Goal: Information Seeking & Learning: Learn about a topic

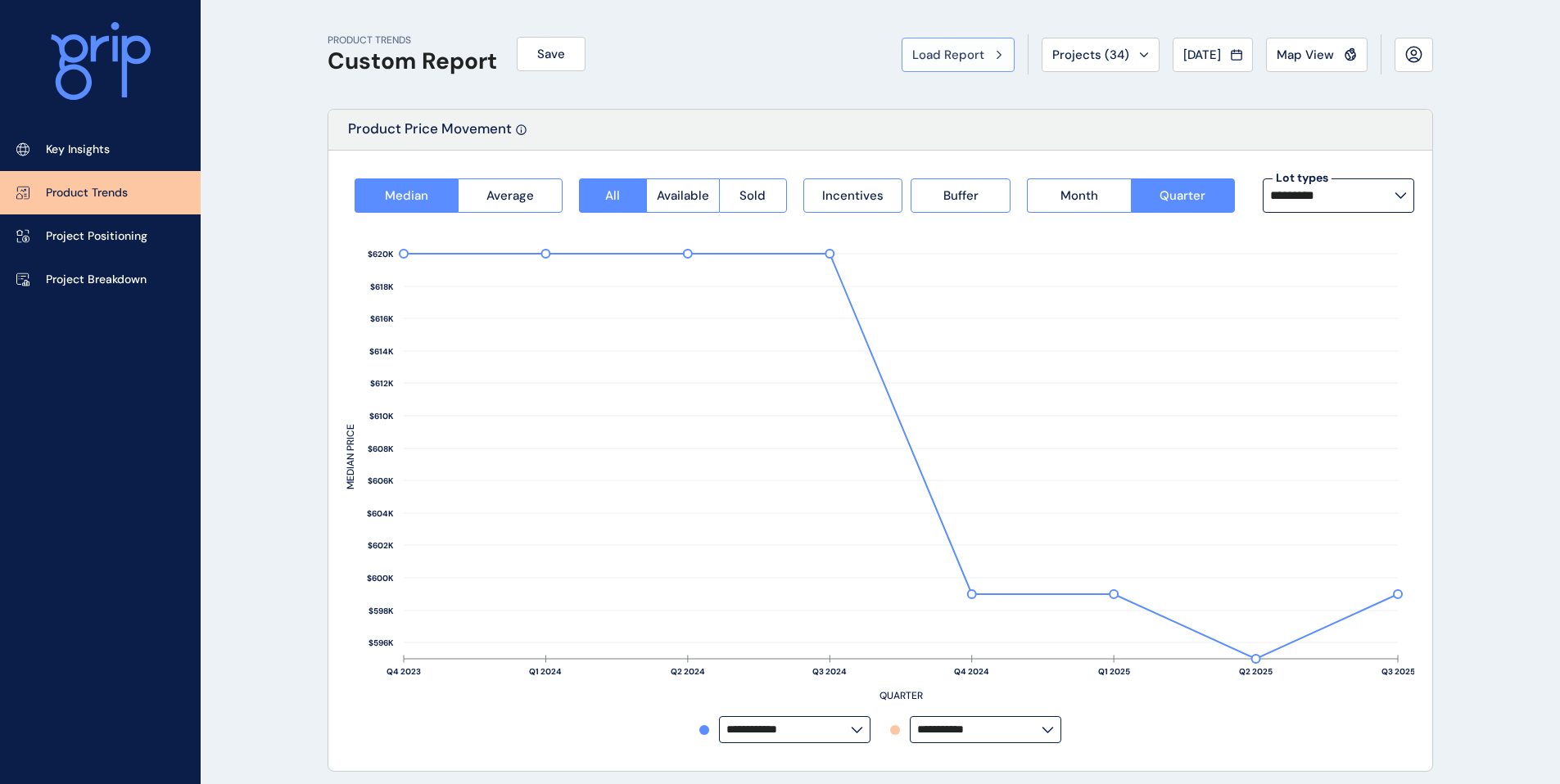
click at [983, 59] on div "Load Report" at bounding box center [958, 55] width 92 height 17
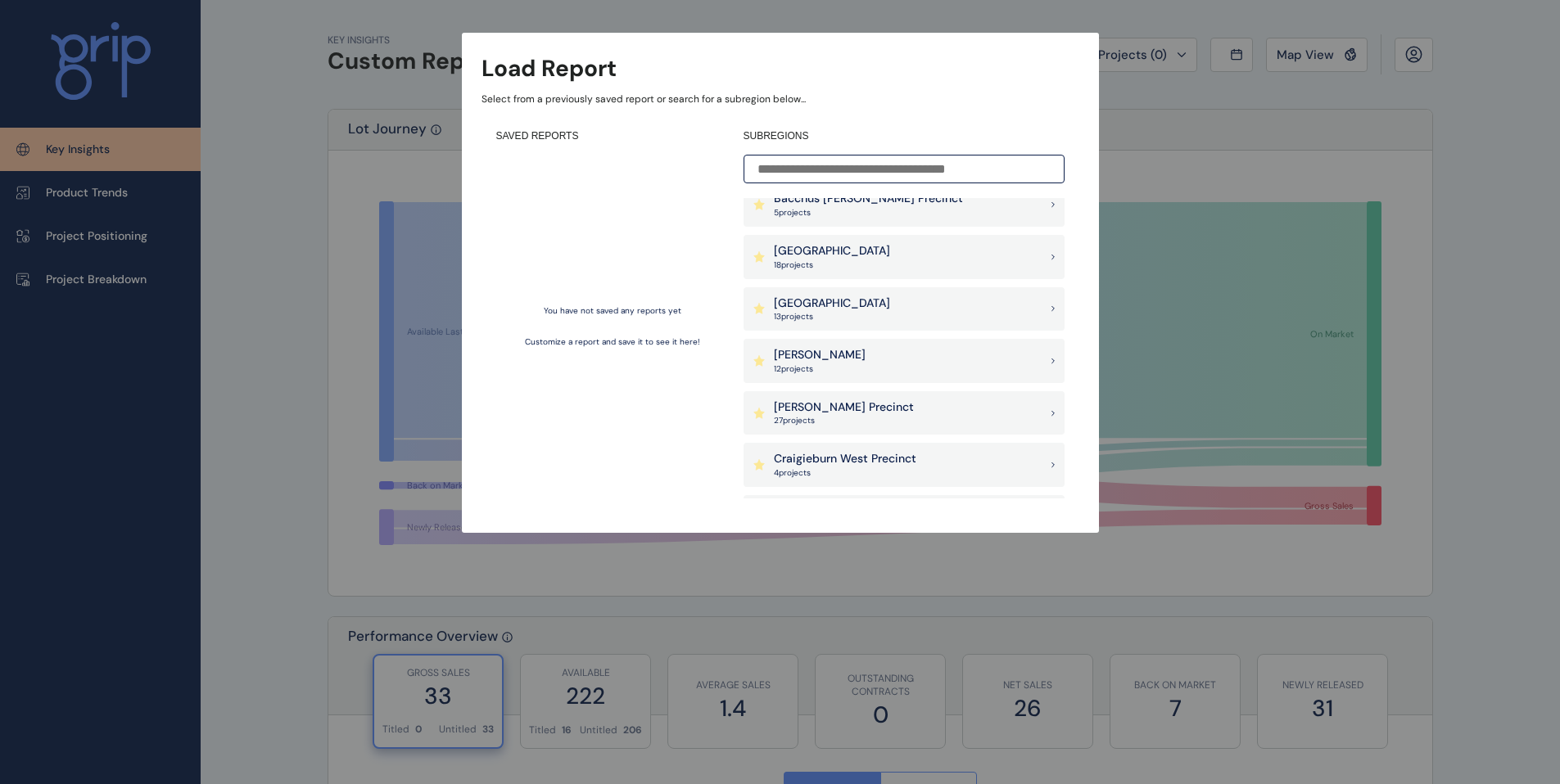
scroll to position [94, 0]
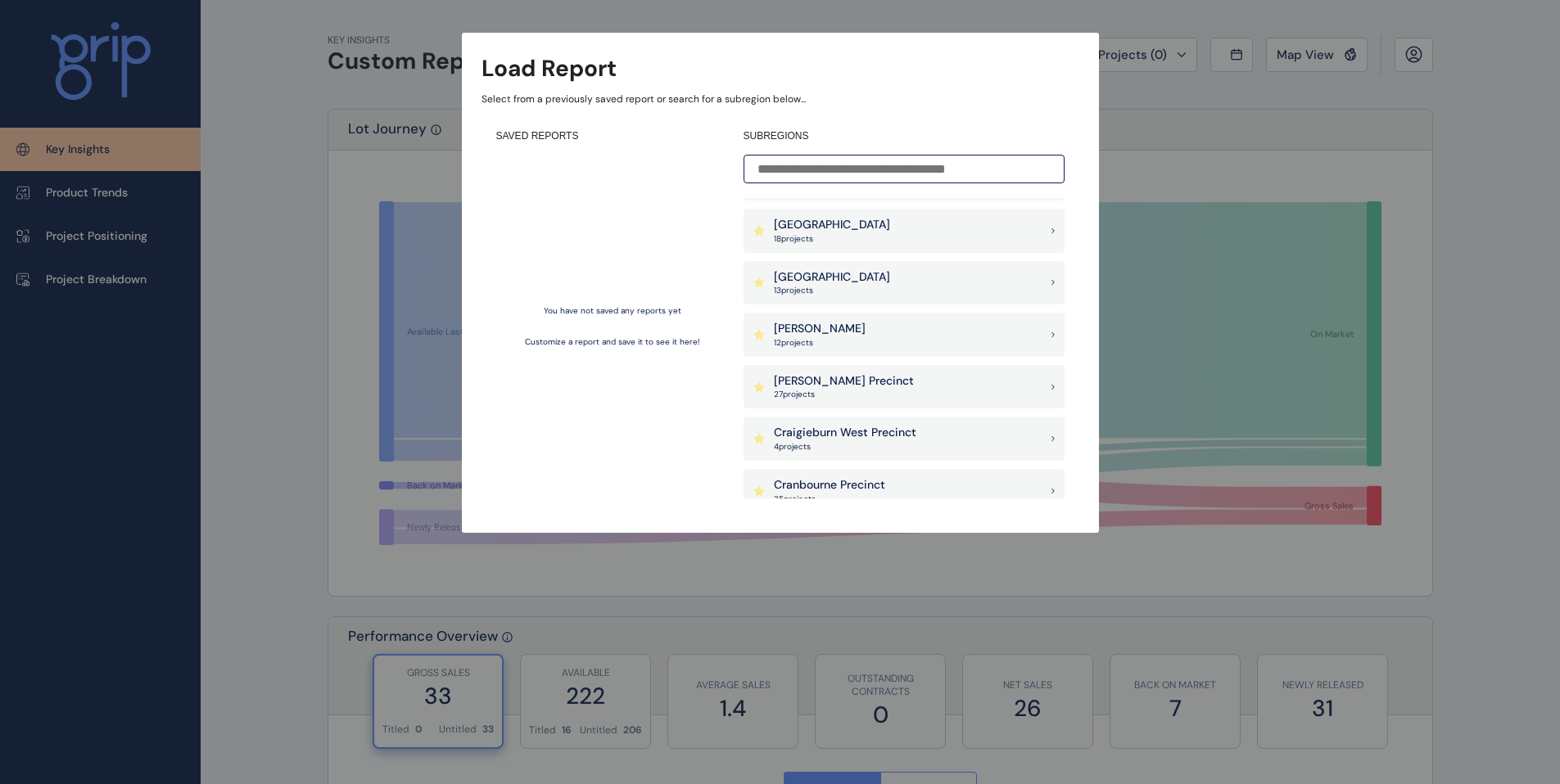
click at [875, 389] on div "Clyde Precinct 27 project s" at bounding box center [903, 387] width 321 height 44
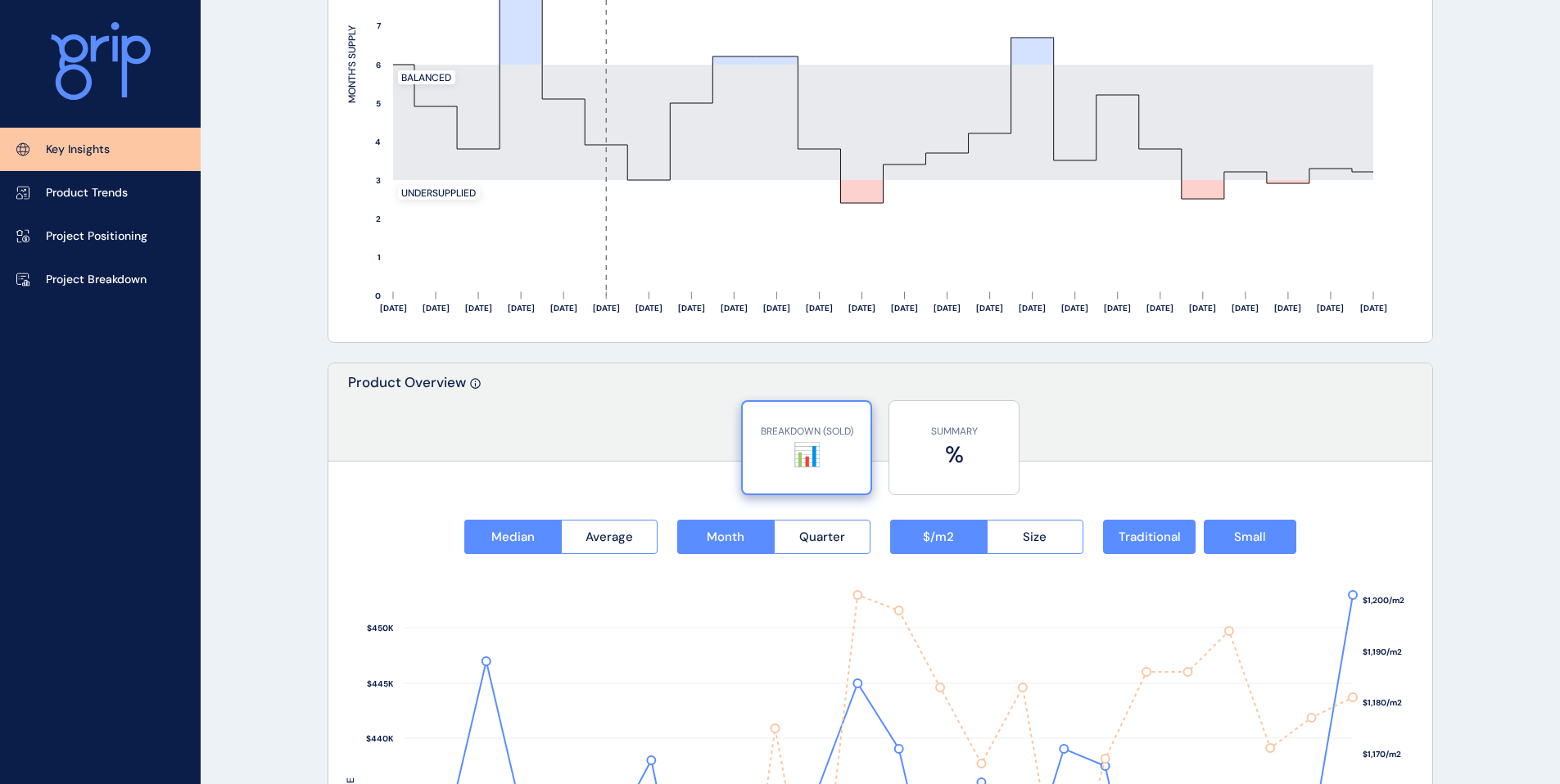
scroll to position [1766, 0]
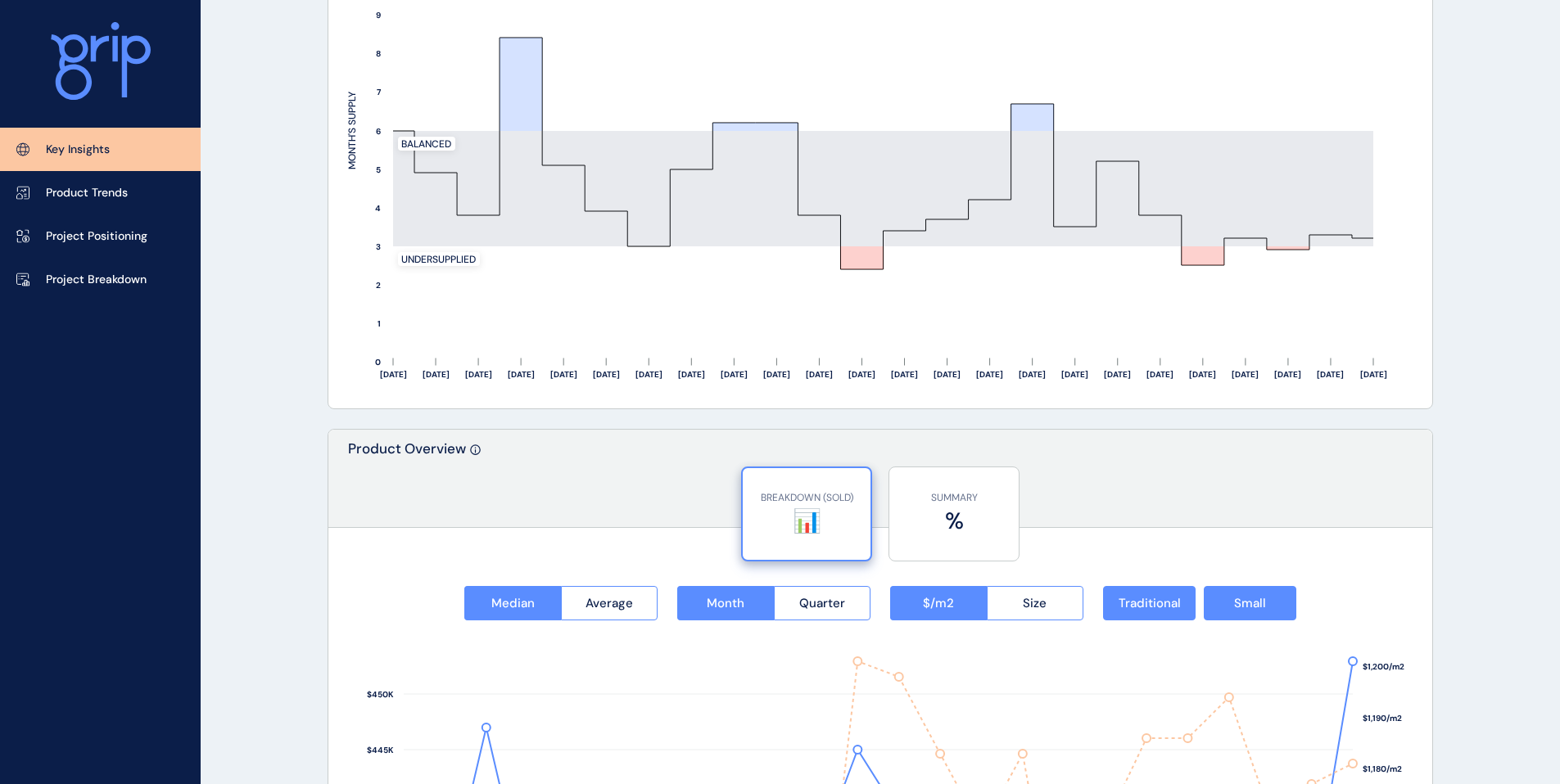
scroll to position [1628, 0]
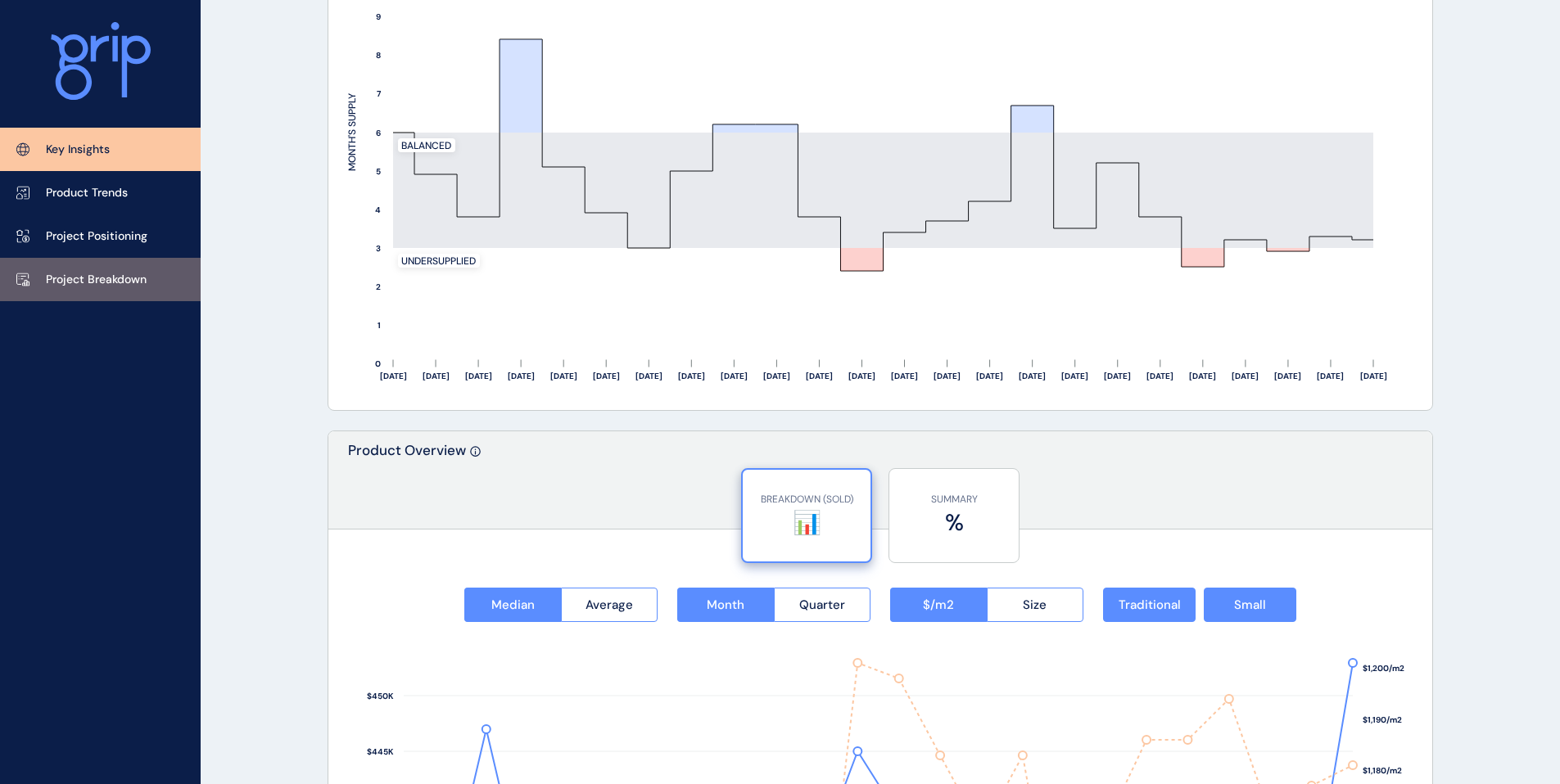
click at [136, 284] on p "Project Breakdown" at bounding box center [96, 280] width 100 height 17
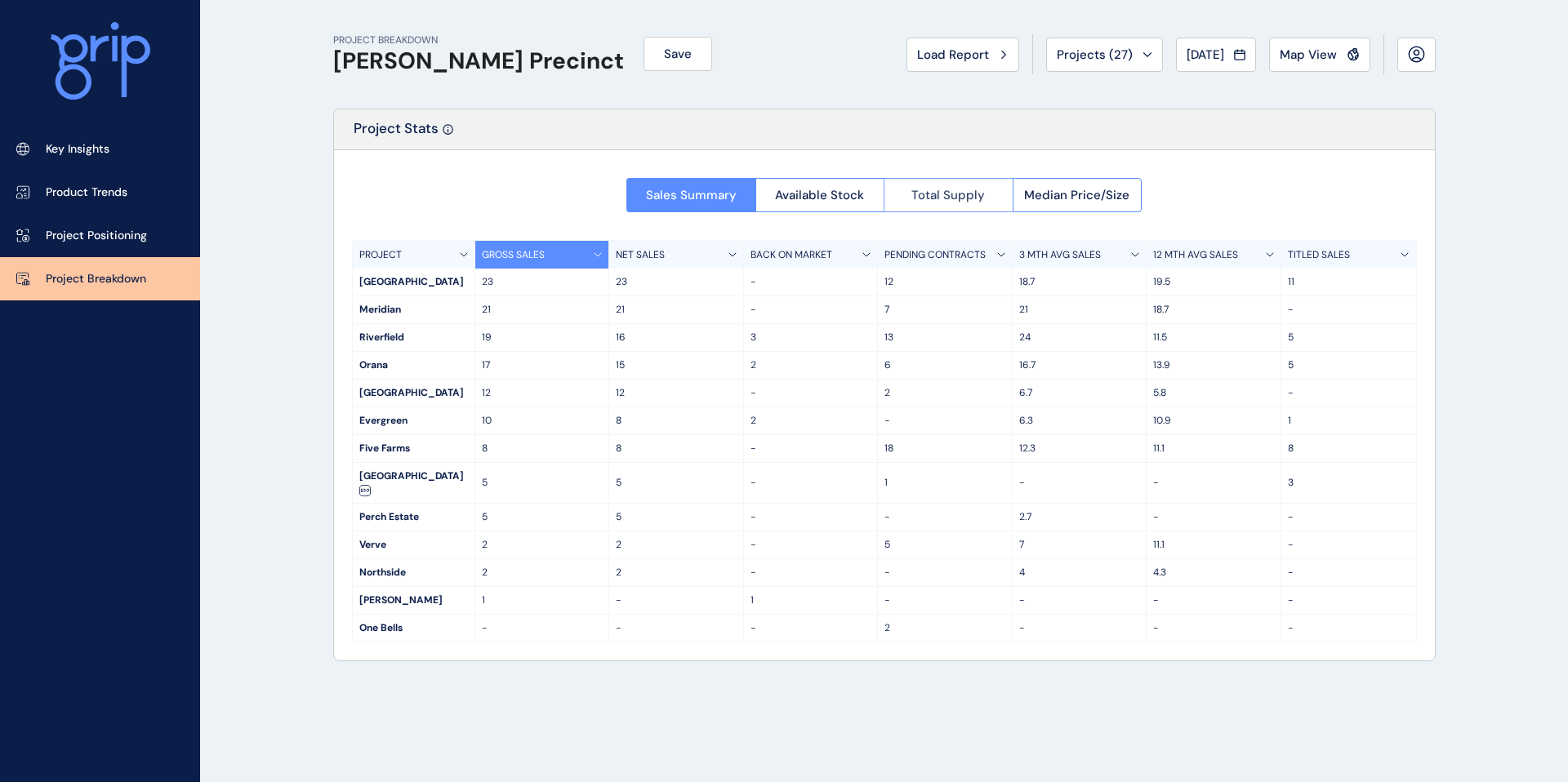
click at [960, 194] on span "Total Supply" at bounding box center [948, 195] width 73 height 17
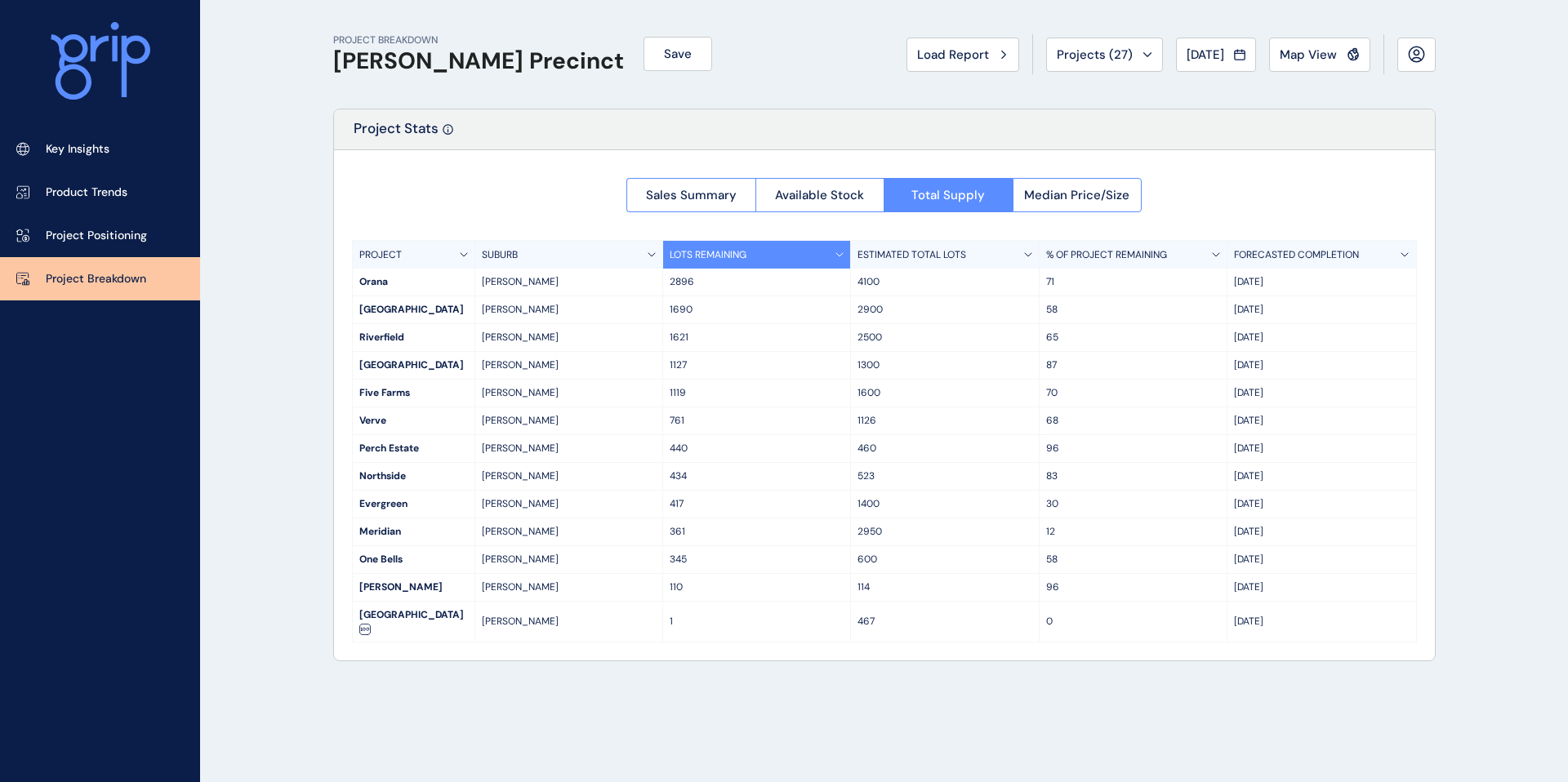
drag, startPoint x: 357, startPoint y: 282, endPoint x: 1298, endPoint y: 283, distance: 941.0
click at [1298, 283] on div "Orana Clyde North 2896 4100 71 May '35" at bounding box center [885, 282] width 1064 height 28
click at [1305, 290] on div "May '35" at bounding box center [1321, 282] width 188 height 27
click at [787, 194] on span "Available Stock" at bounding box center [819, 195] width 89 height 17
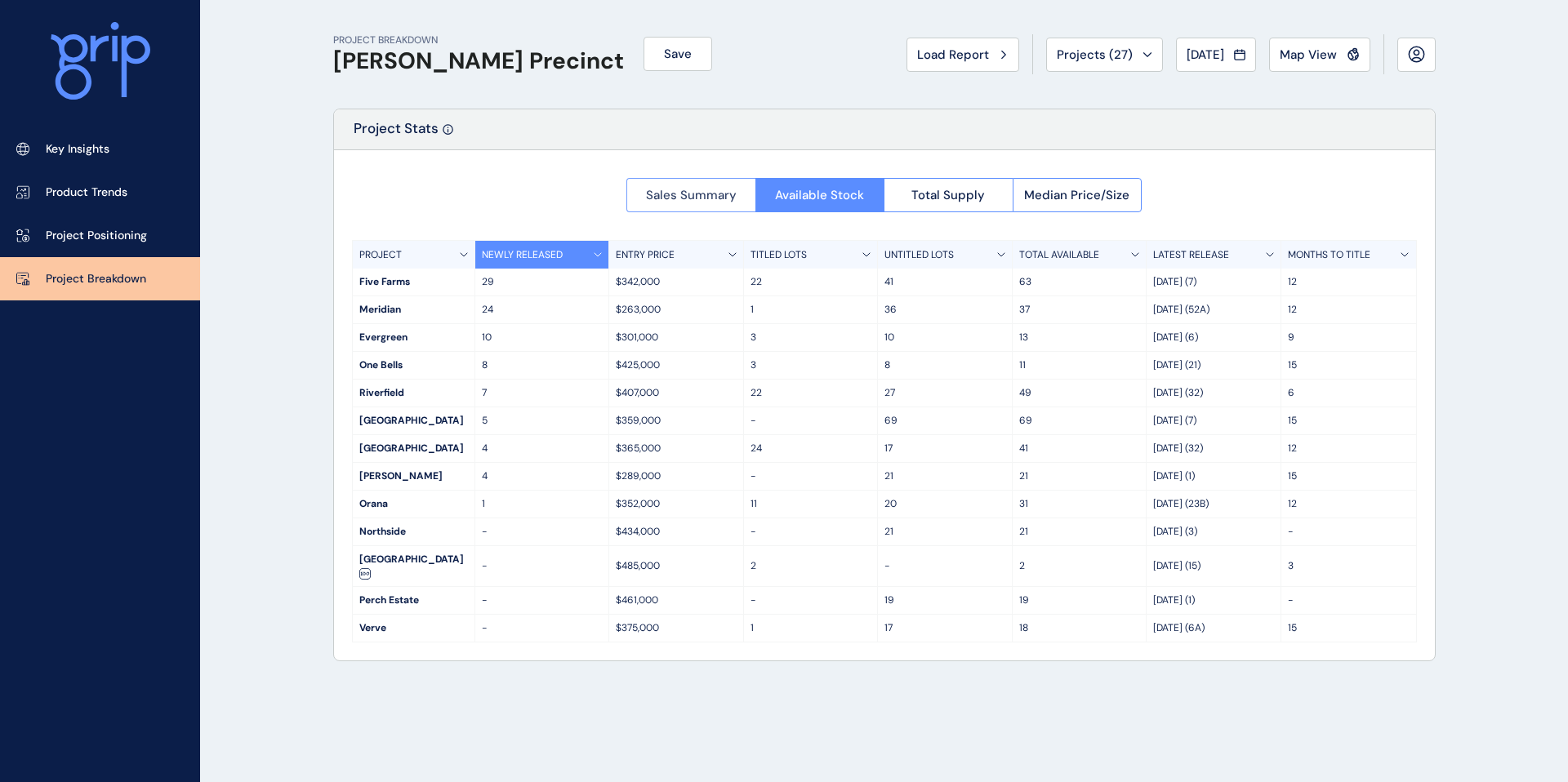
click at [672, 201] on span "Sales Summary" at bounding box center [691, 195] width 91 height 17
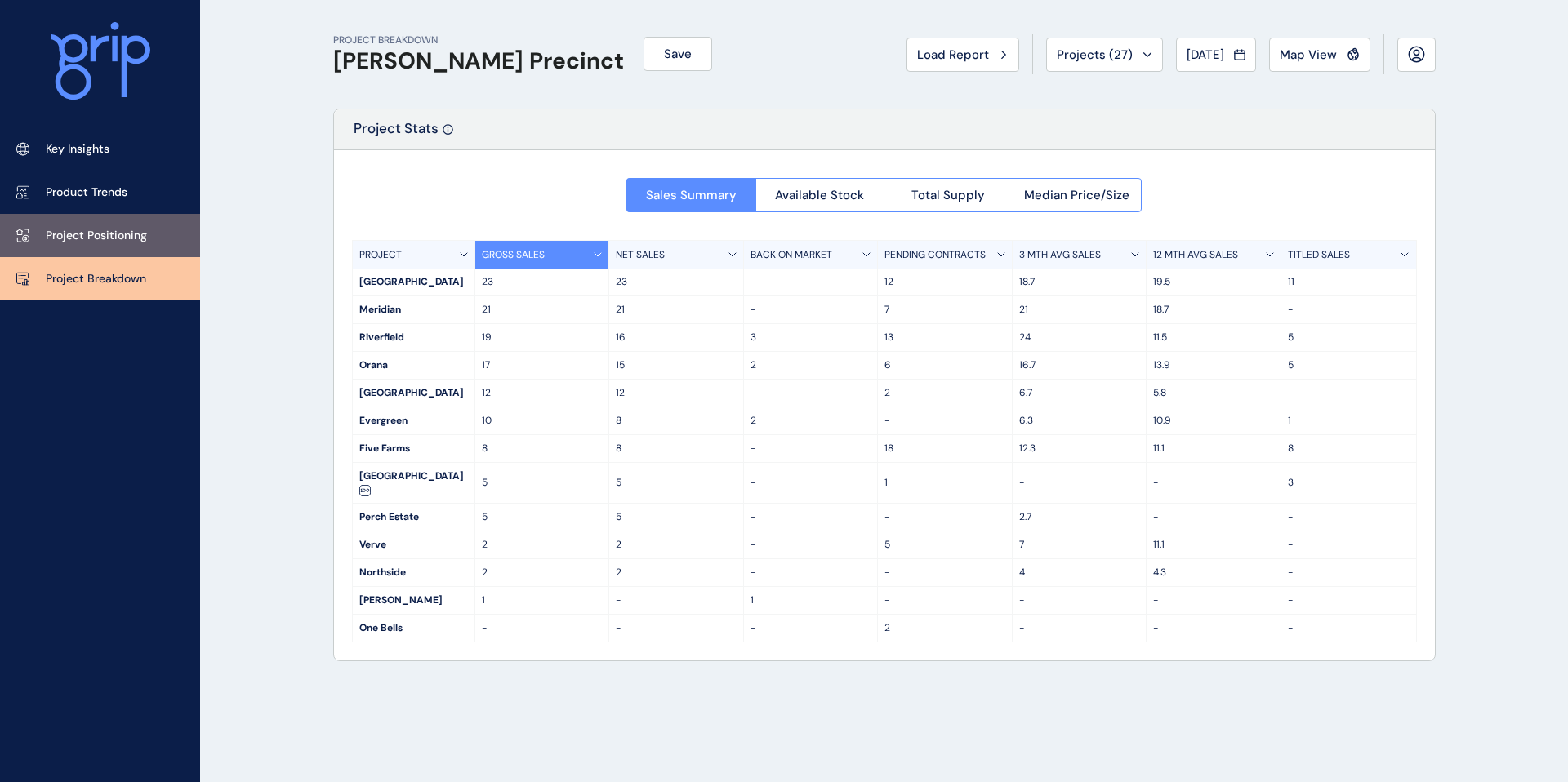
click at [79, 235] on p "Project Positioning" at bounding box center [96, 236] width 101 height 17
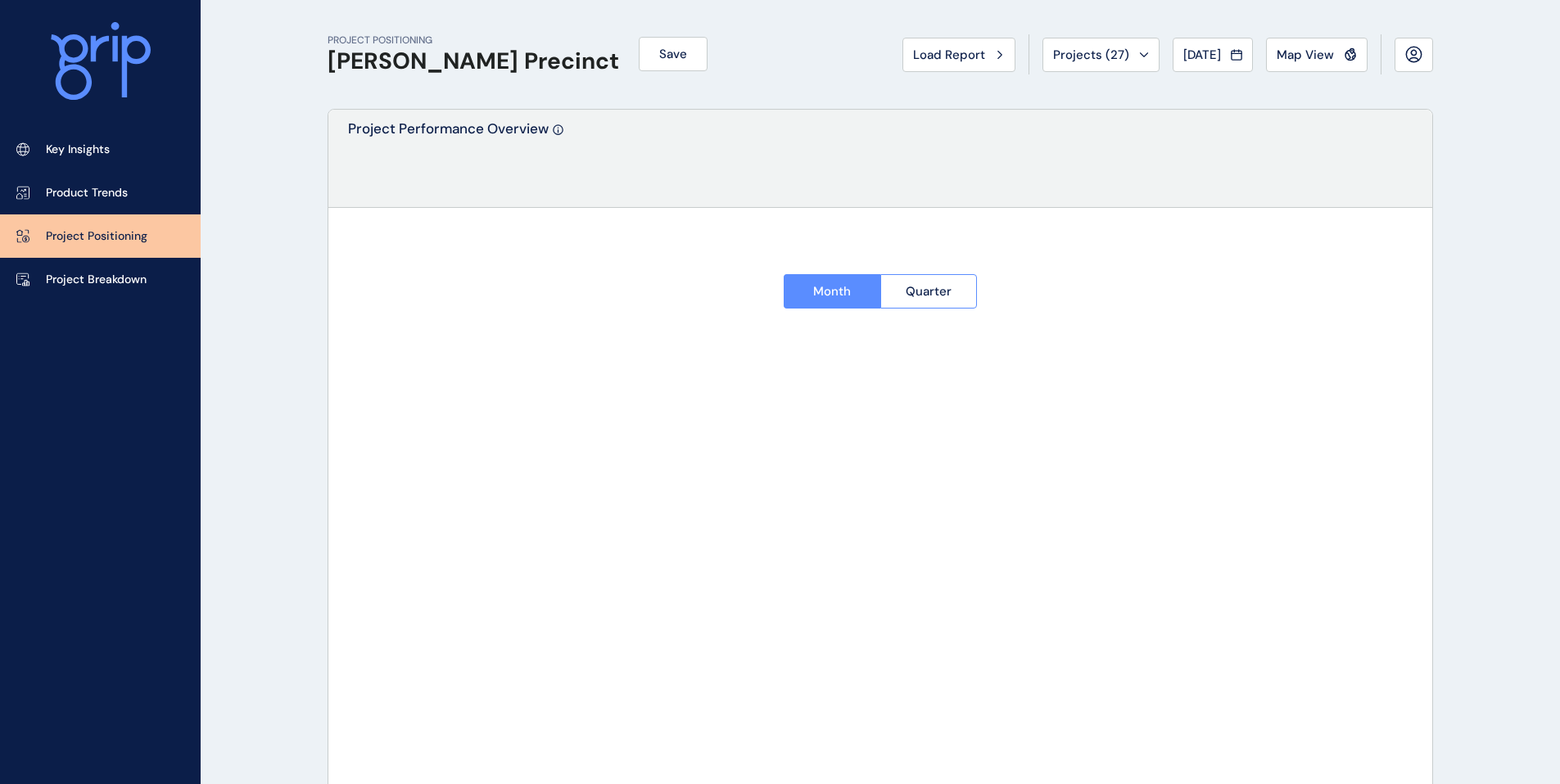
type input "**********"
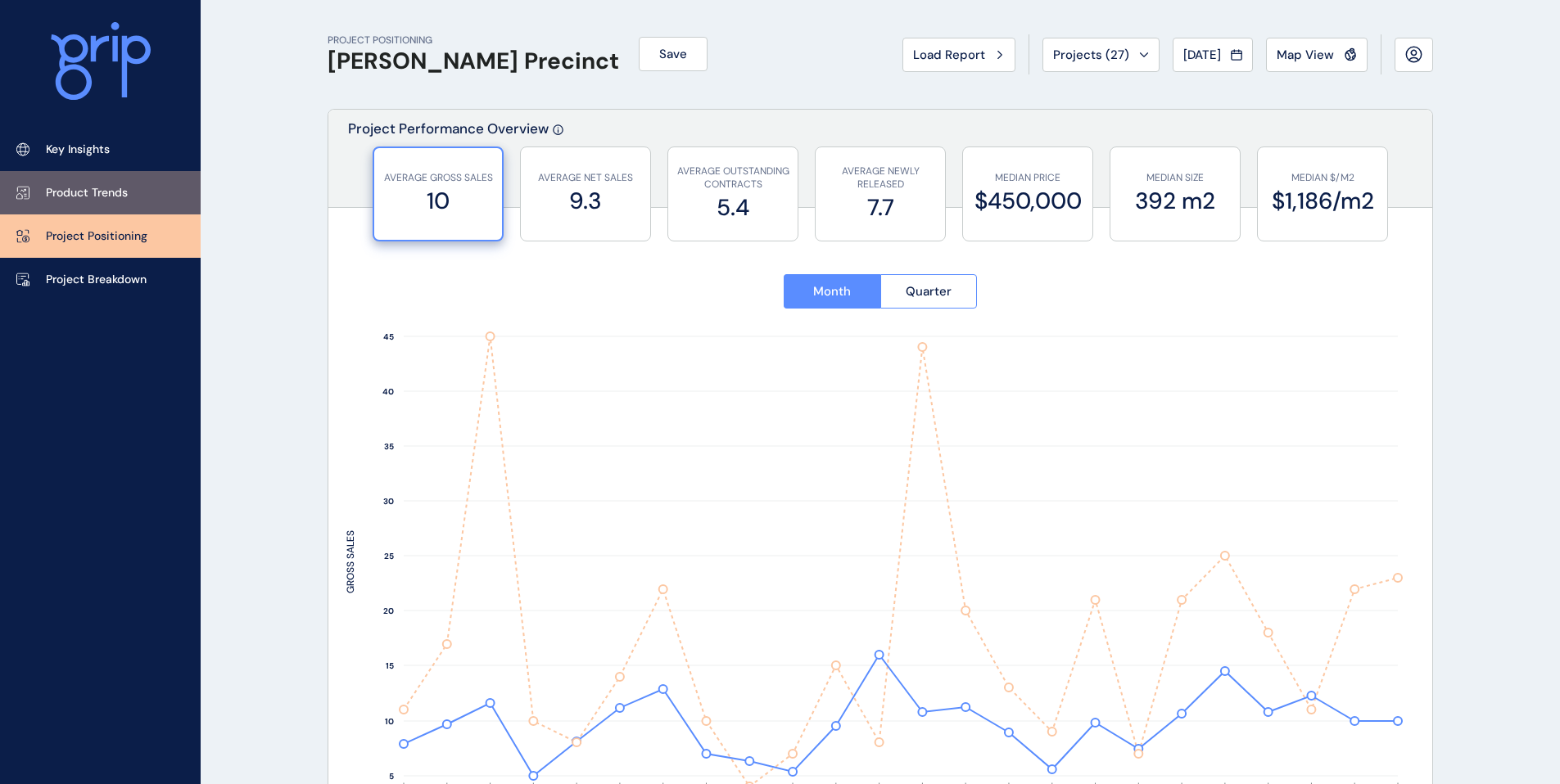
click at [74, 198] on p "Product Trends" at bounding box center [87, 193] width 82 height 17
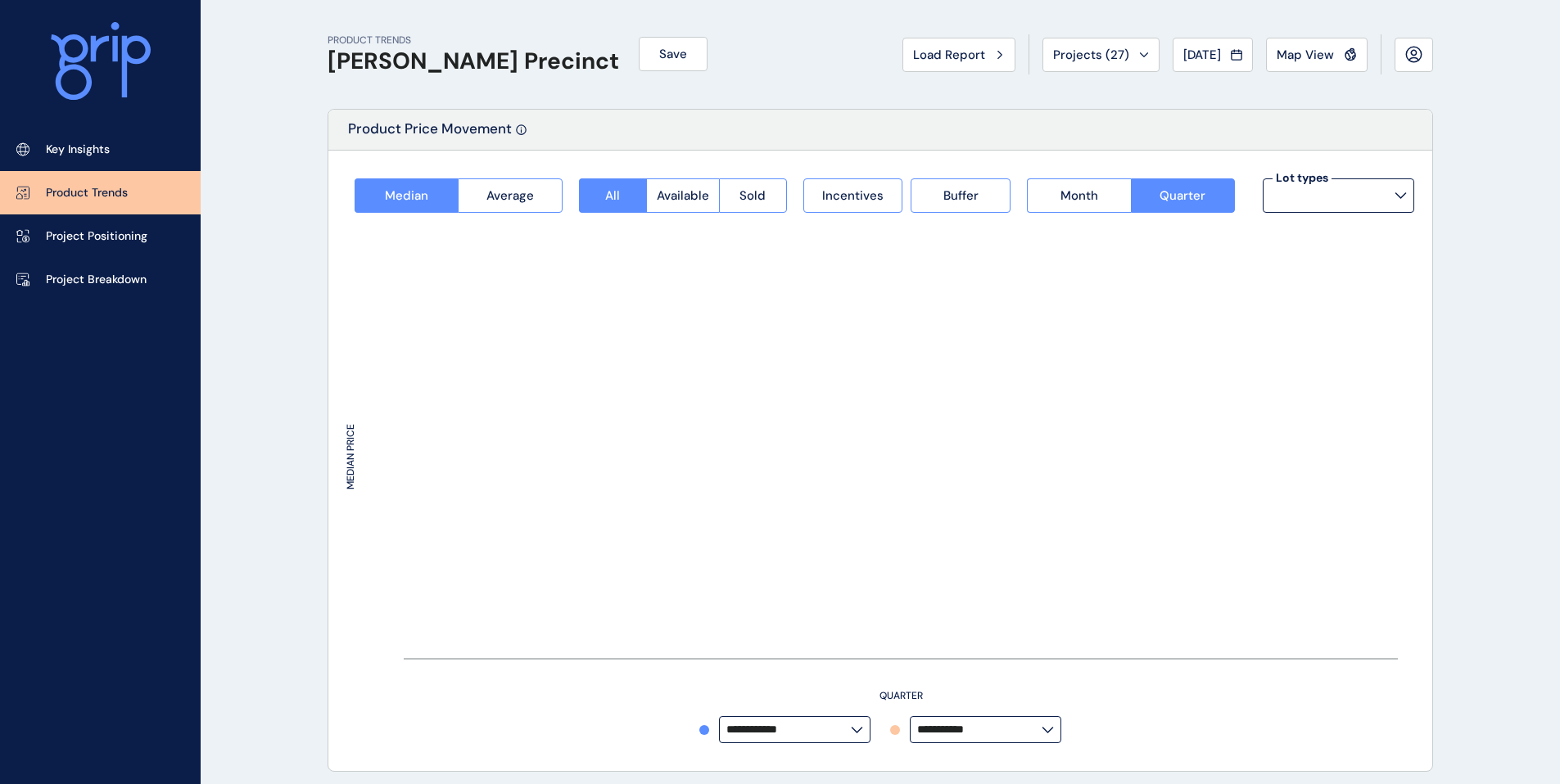
type input "**********"
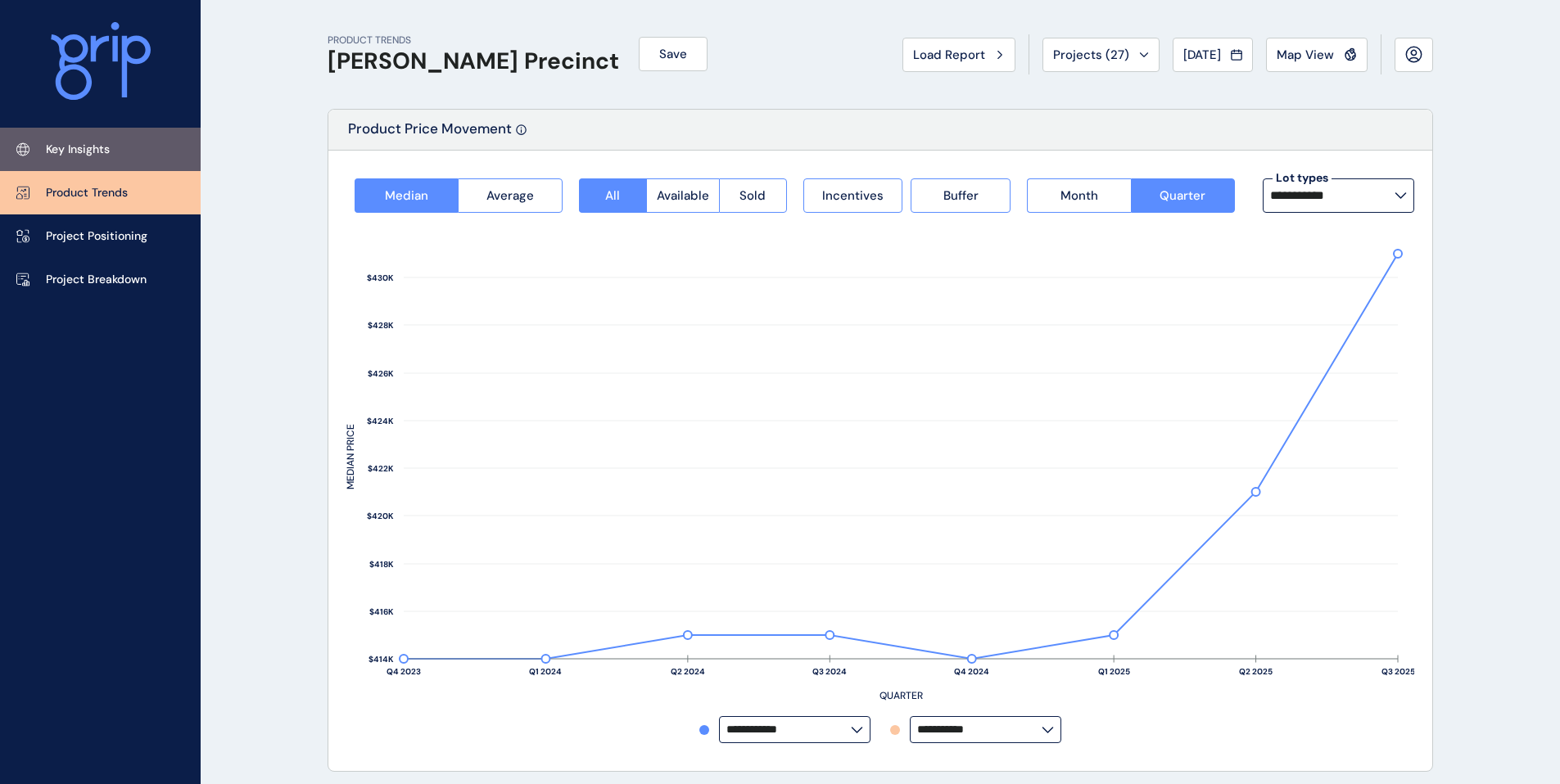
click at [97, 151] on p "Key Insights" at bounding box center [78, 150] width 64 height 17
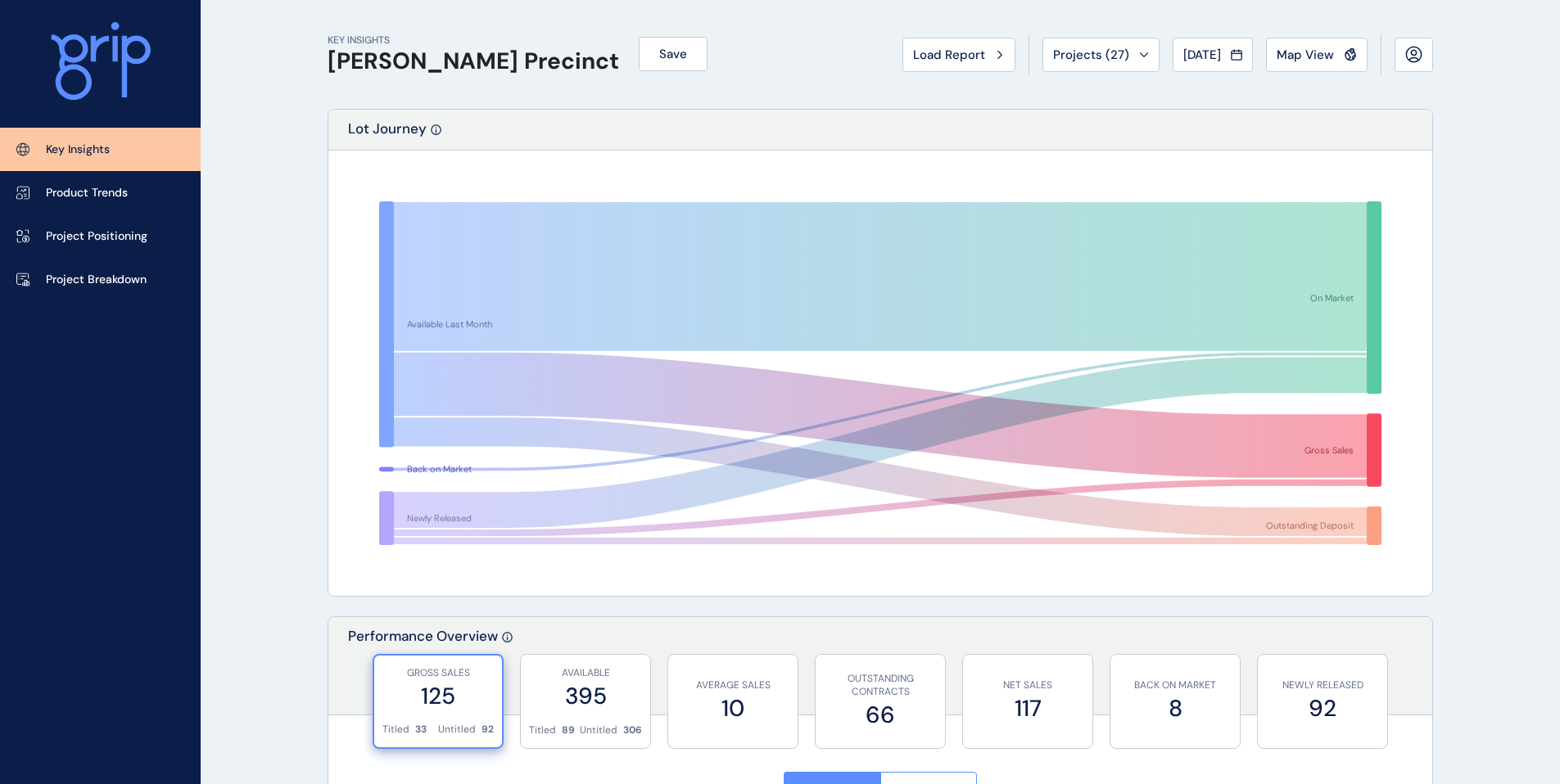
click at [1001, 54] on div "Load Report Projects ( 27 ) Sep 2025 2025 < > Jan No report is available for th…" at bounding box center [1167, 54] width 531 height 40
click at [981, 54] on div "Load Report" at bounding box center [959, 55] width 92 height 17
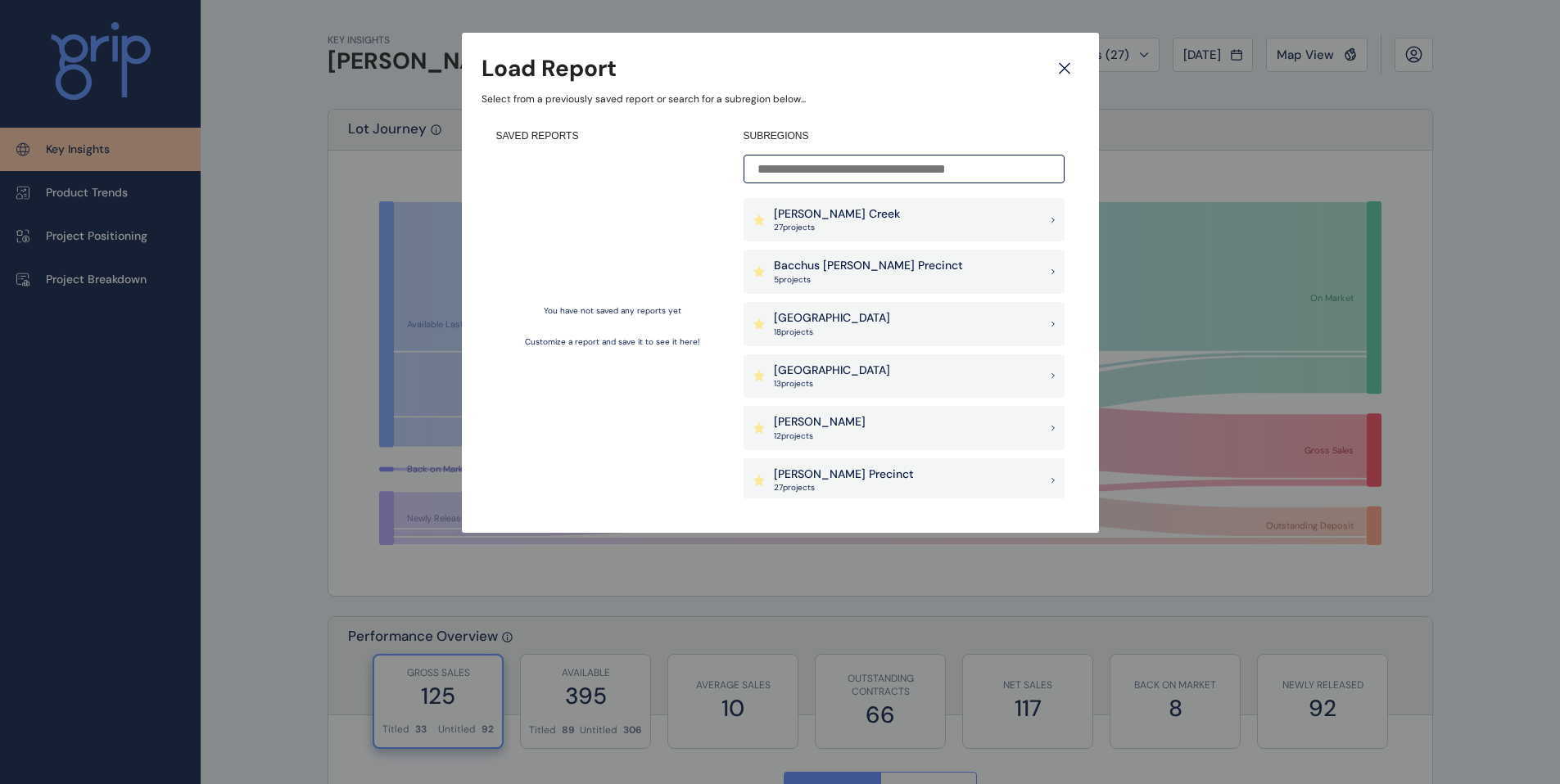
click at [817, 218] on p "Armstrong Creek" at bounding box center [836, 215] width 126 height 17
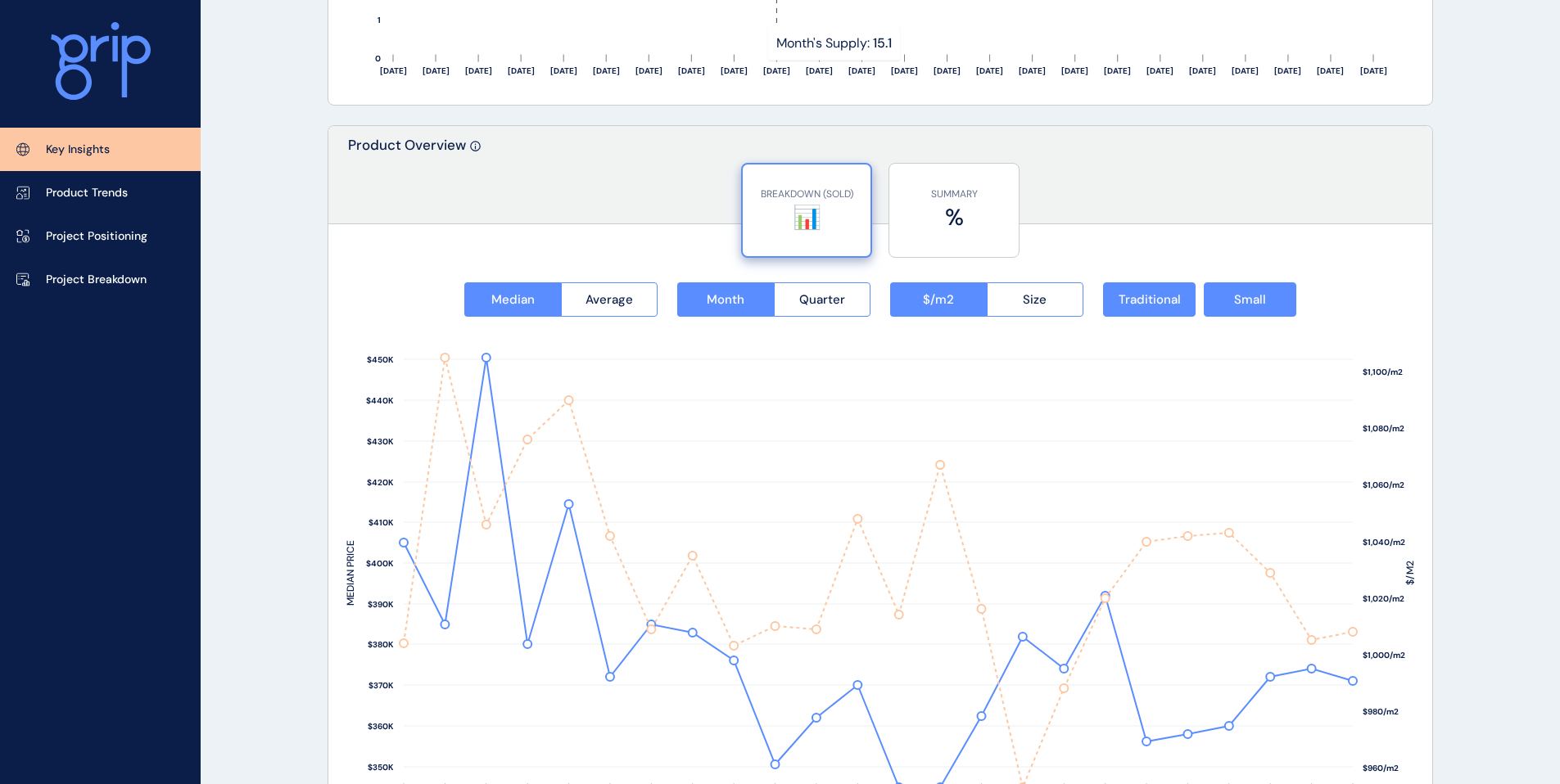
scroll to position [1936, 0]
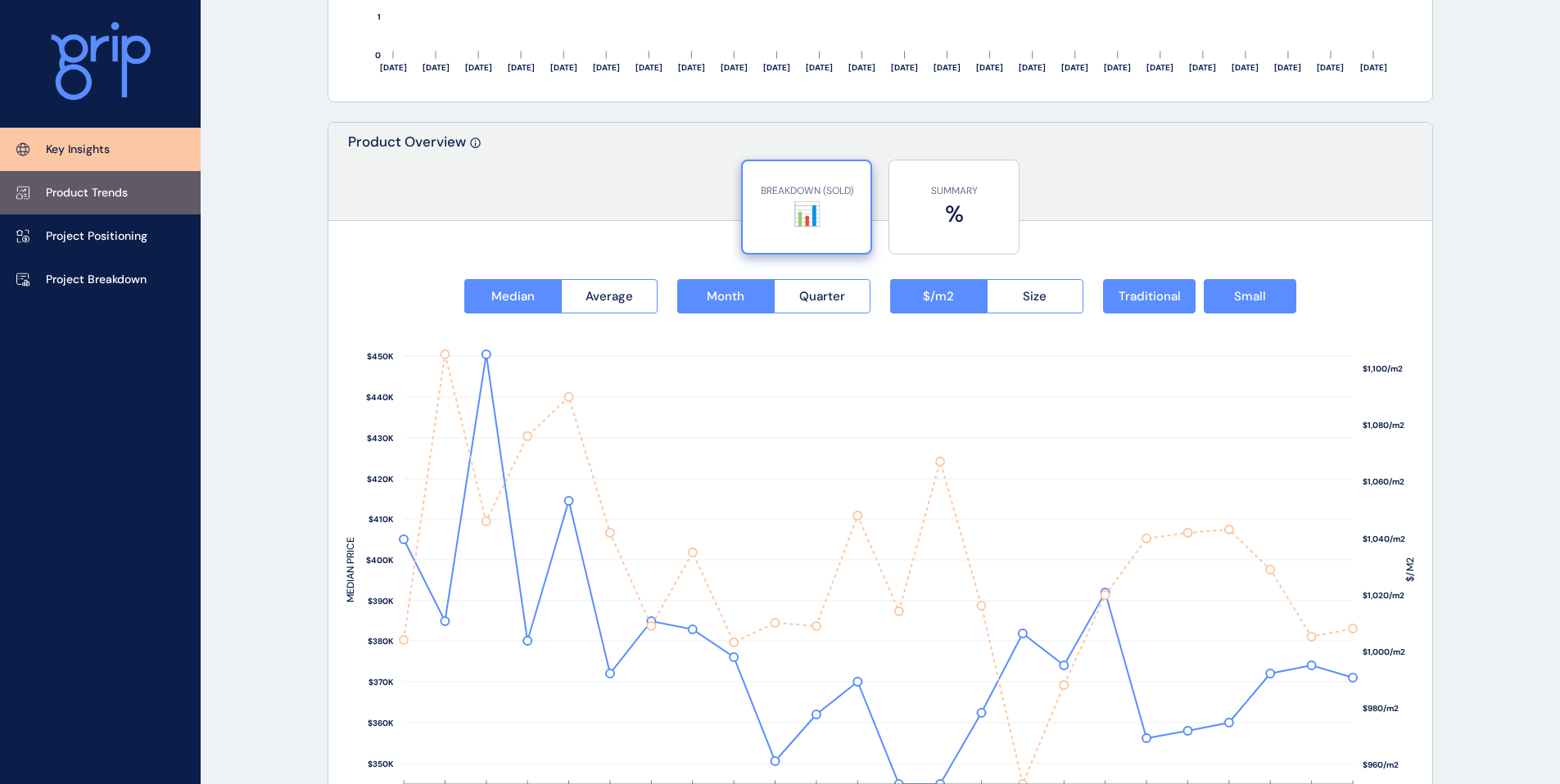
click at [94, 180] on link "Product Trends" at bounding box center [100, 192] width 201 height 44
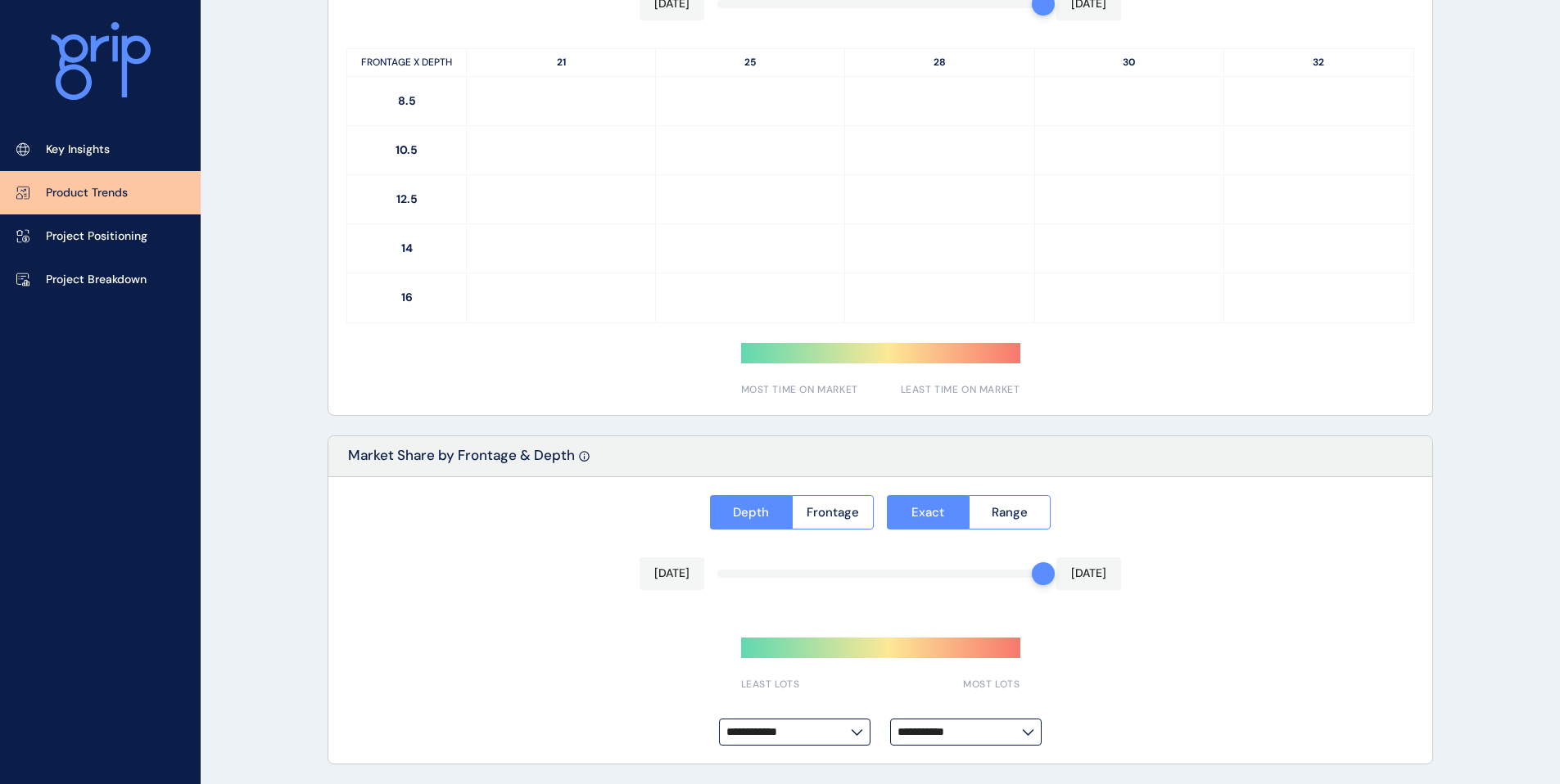
type input "**********"
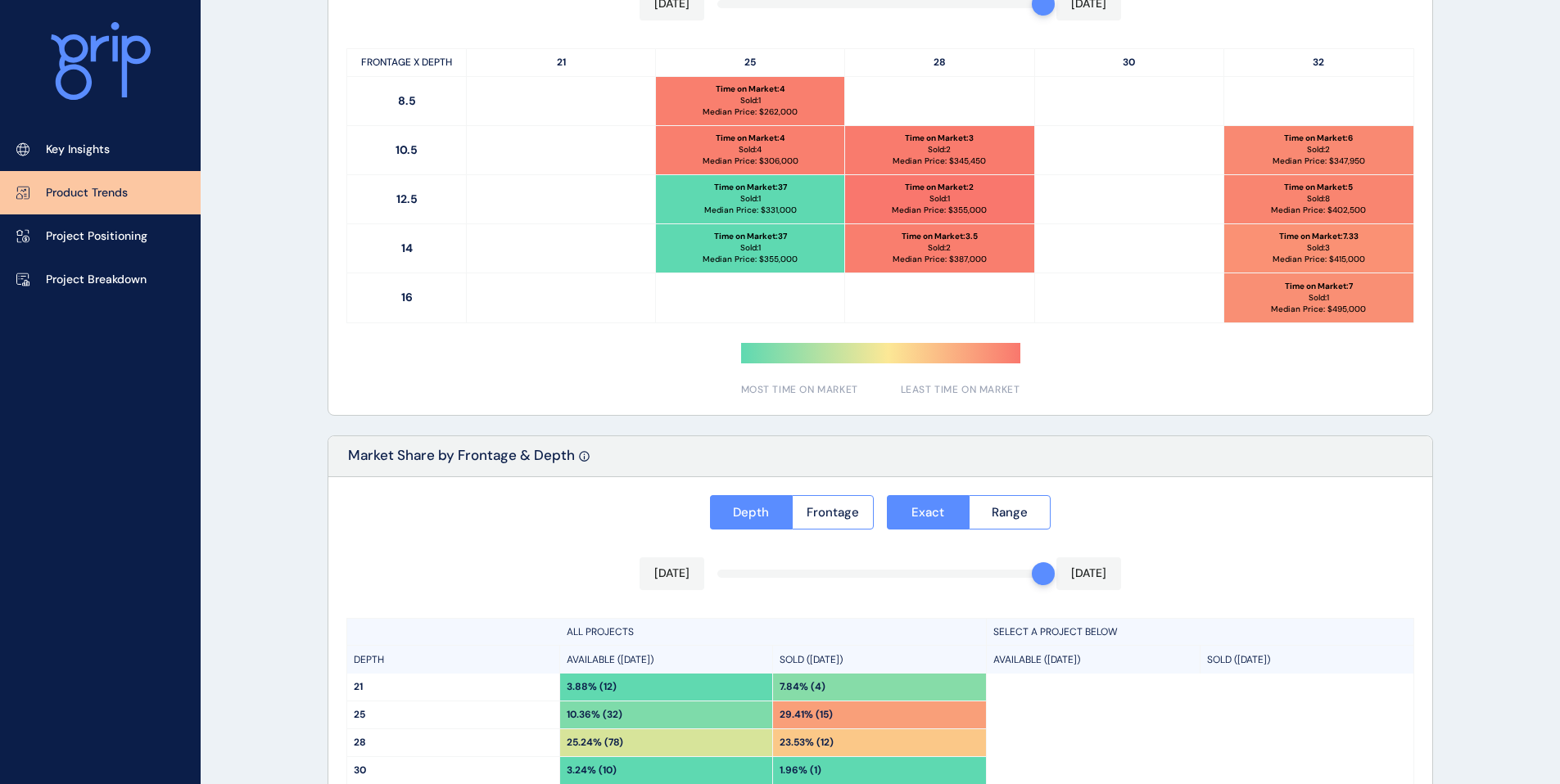
scroll to position [1131, 0]
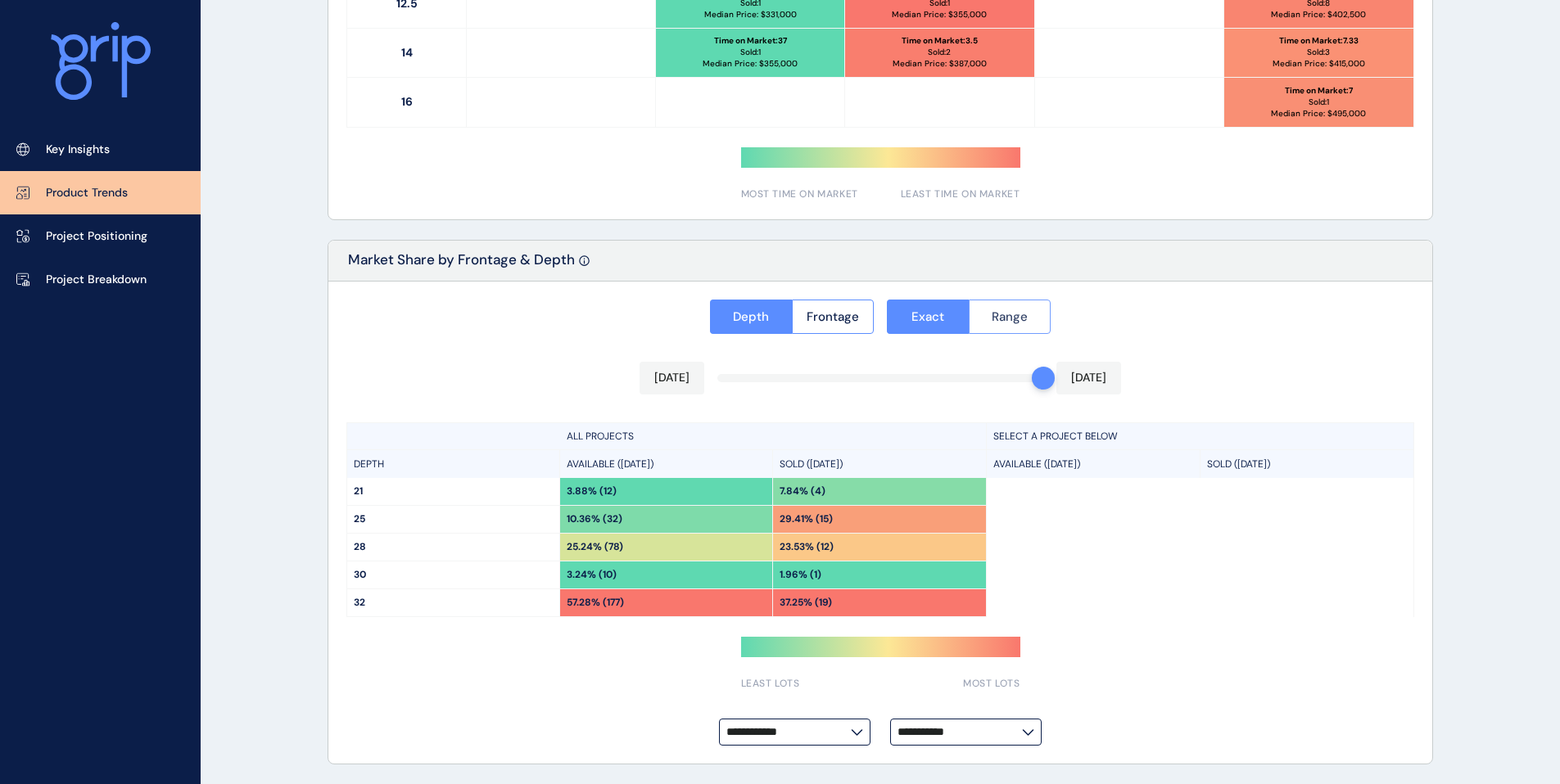
click at [994, 325] on button "Range" at bounding box center [1009, 316] width 83 height 34
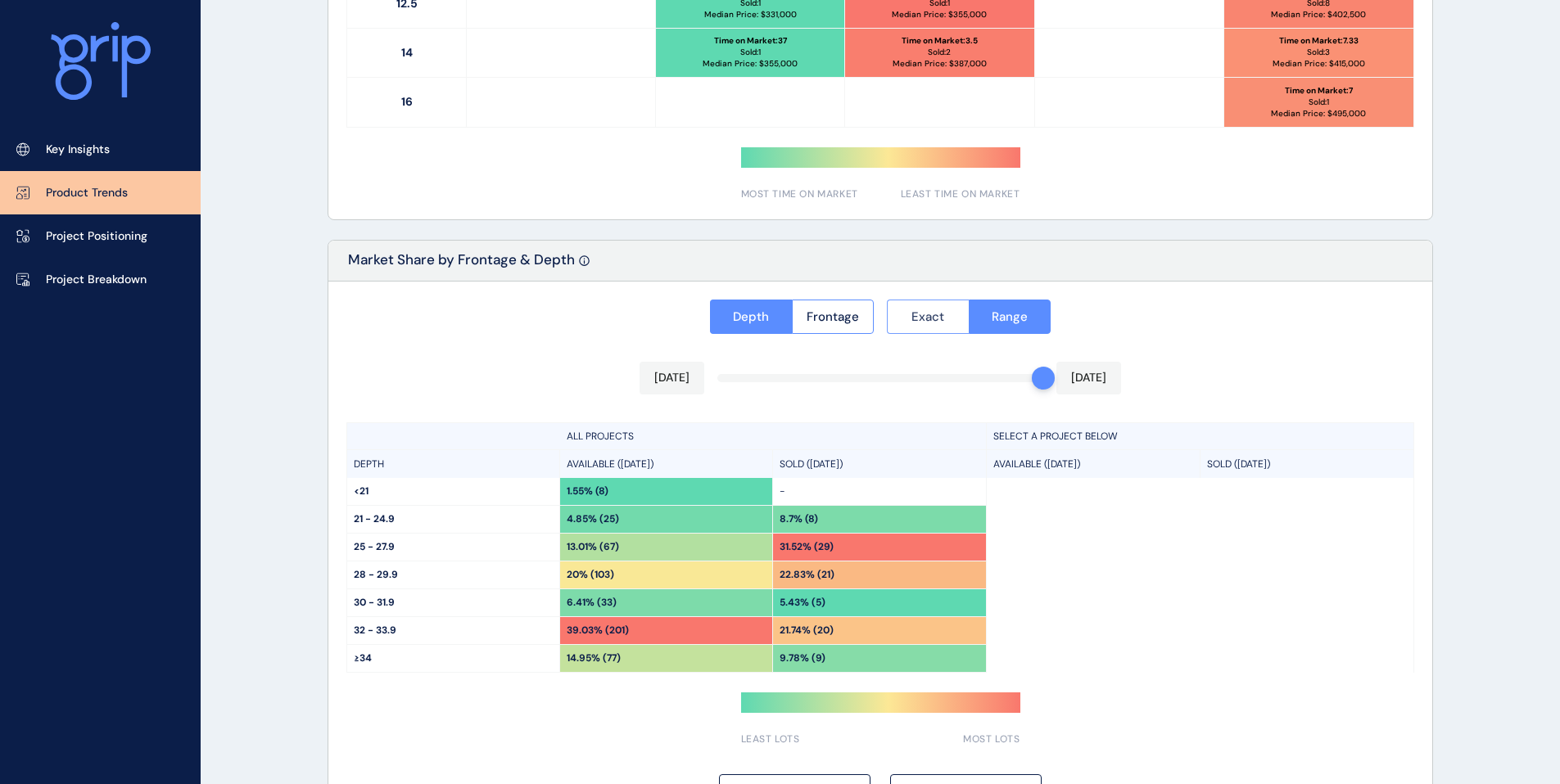
click at [952, 320] on button "Exact" at bounding box center [927, 316] width 82 height 34
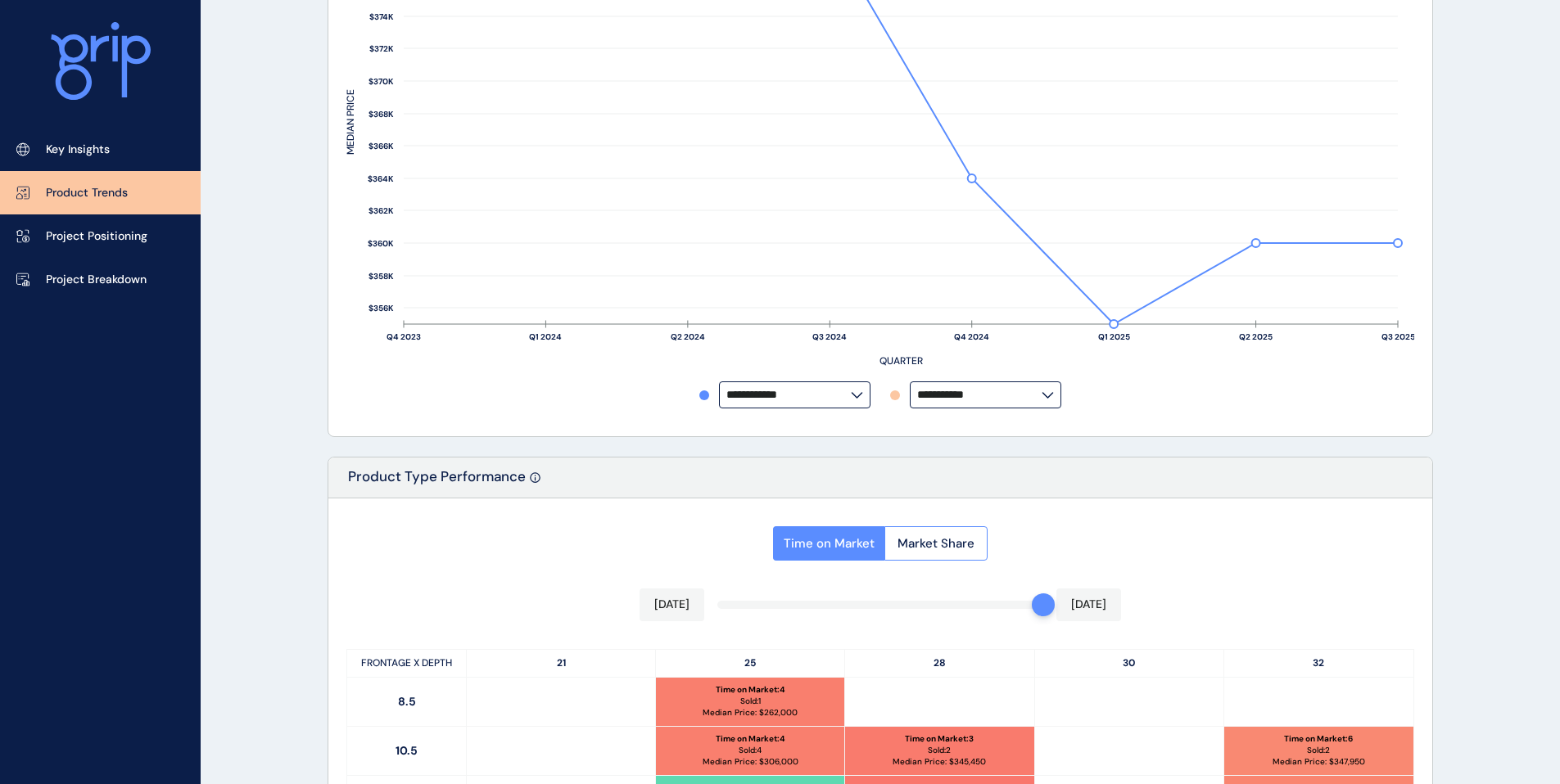
scroll to position [0, 0]
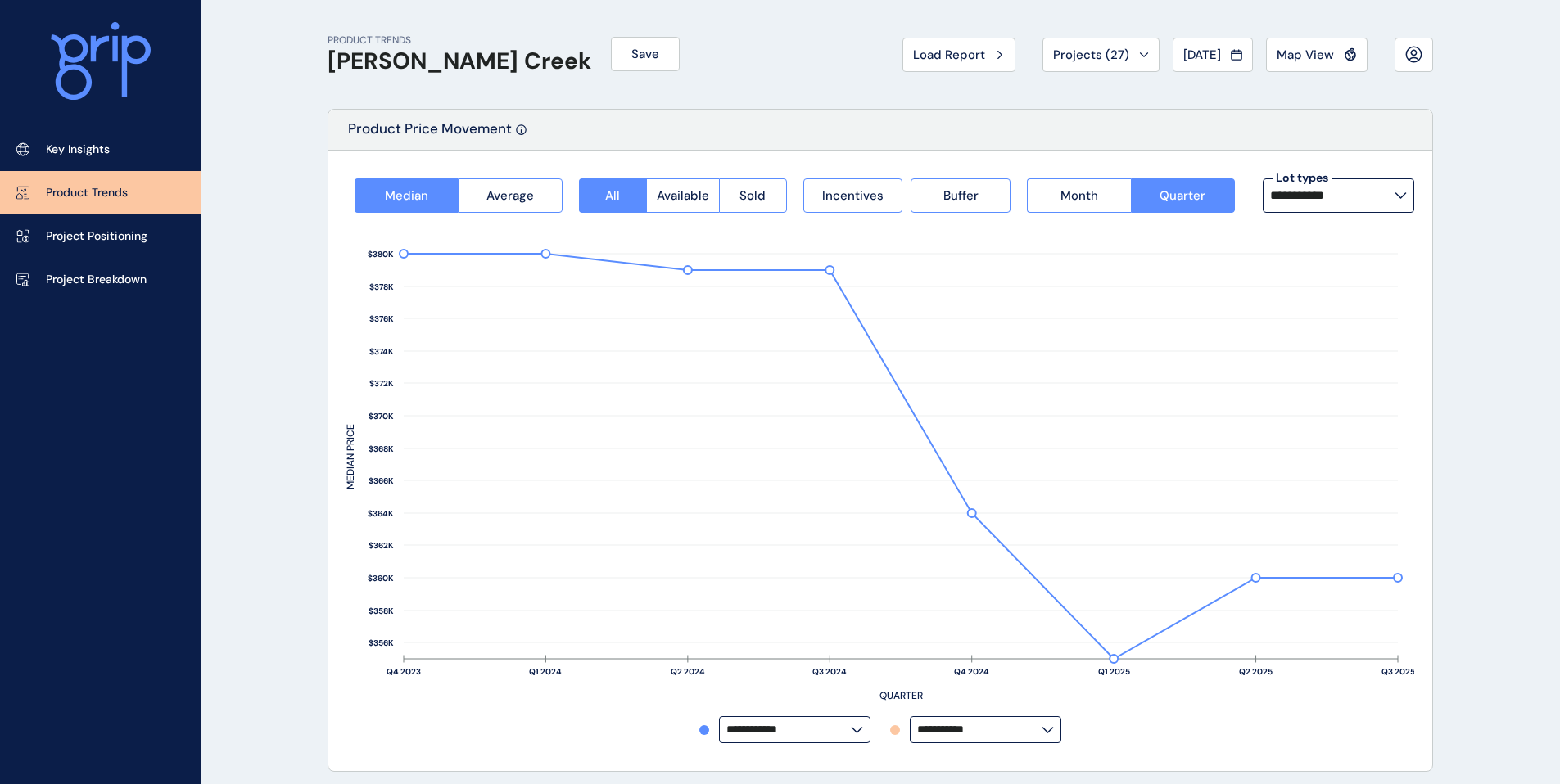
click at [1345, 193] on input "**********" at bounding box center [1332, 196] width 125 height 13
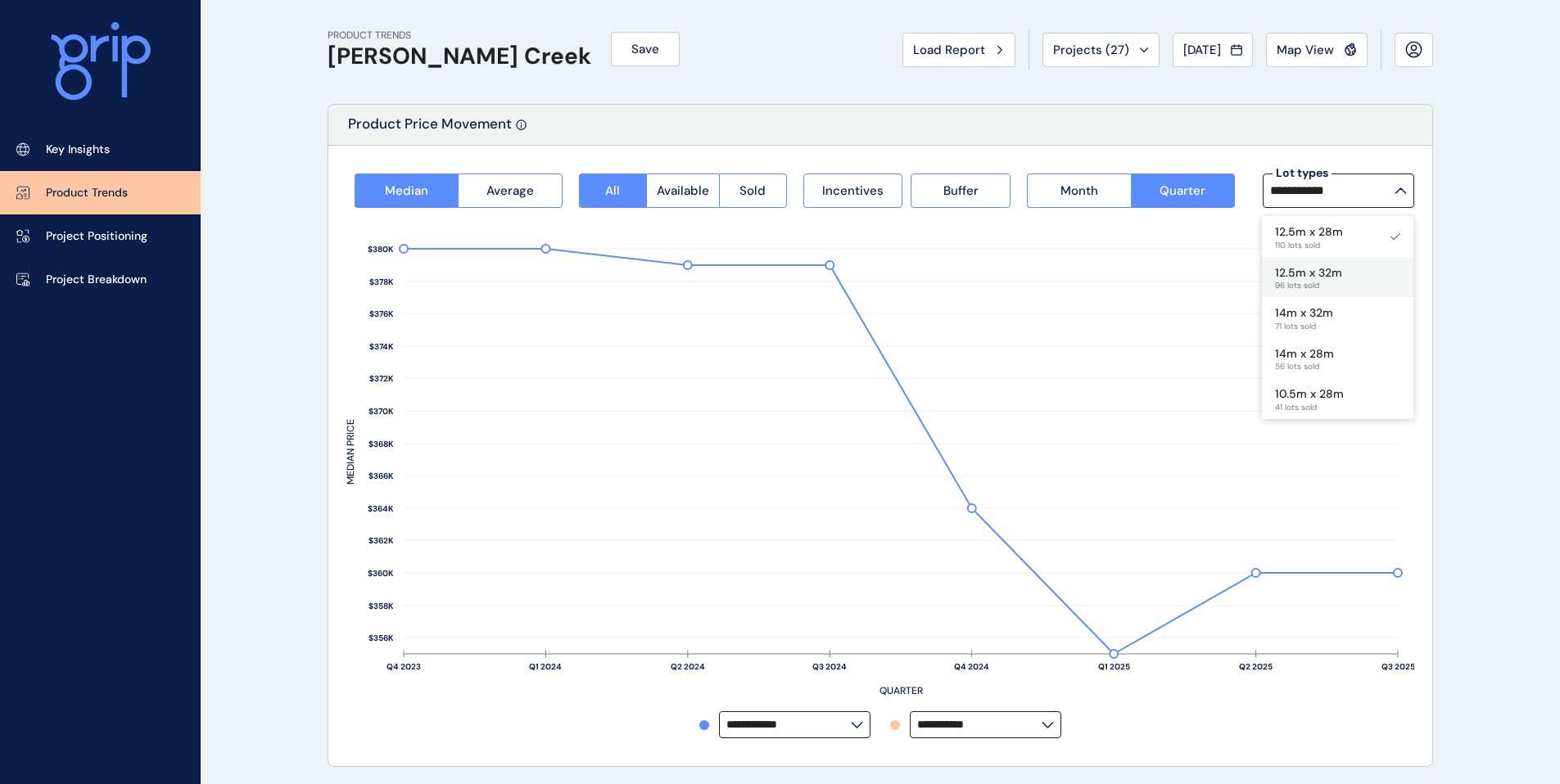
scroll to position [17, 0]
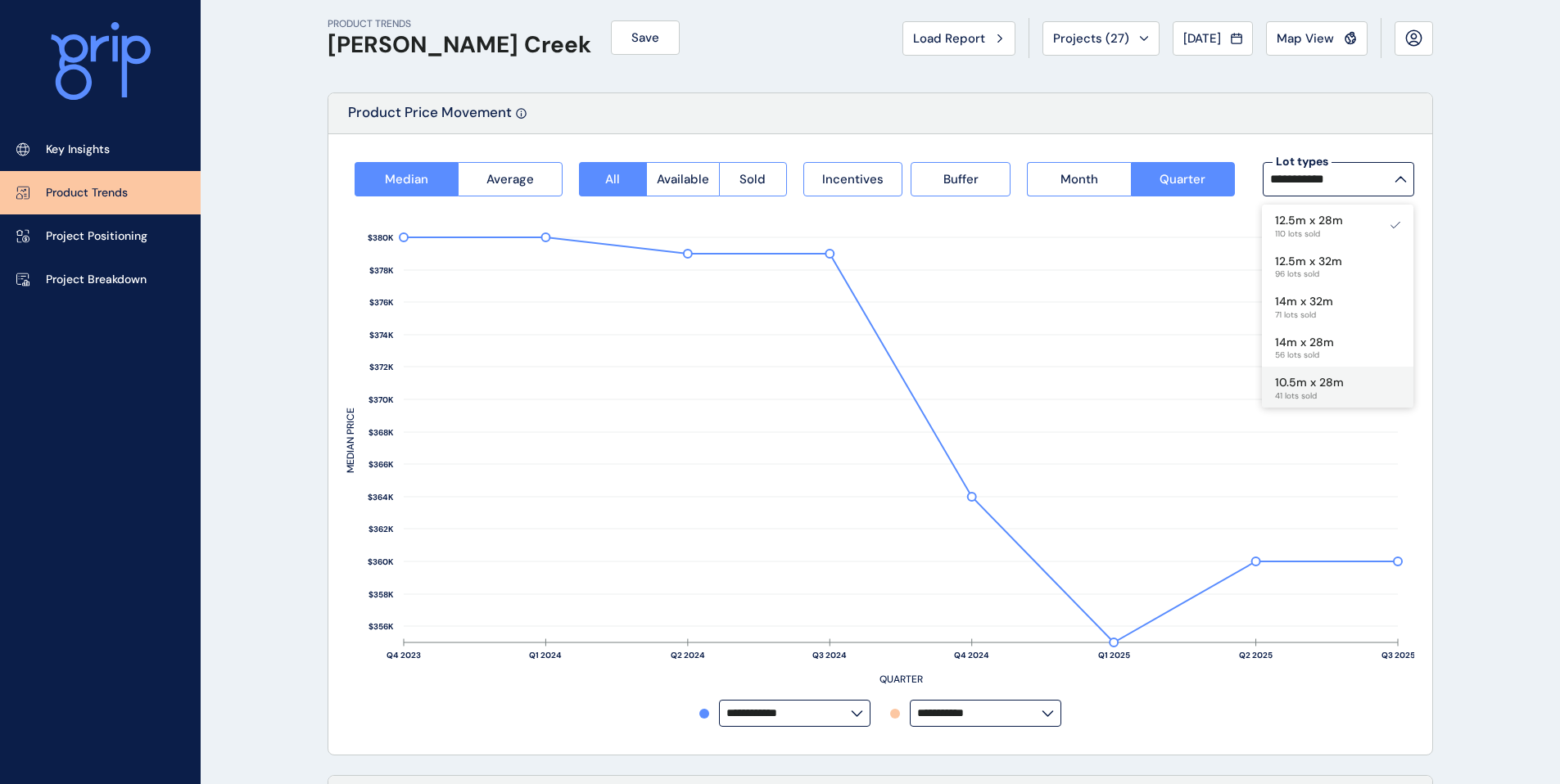
click at [1299, 373] on div "10.5m x 28m 41 lots sold" at bounding box center [1309, 387] width 69 height 28
type input "**********"
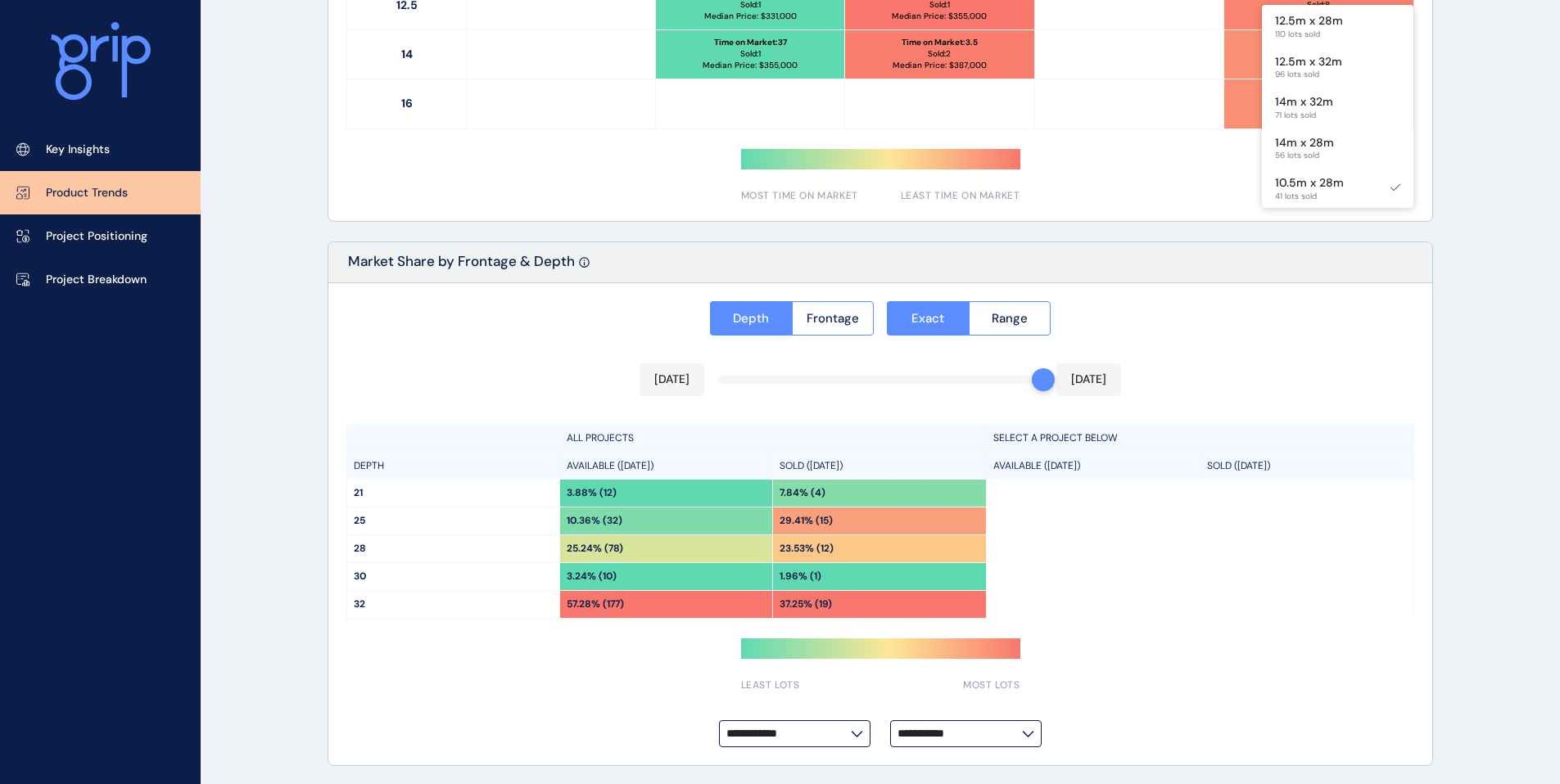
scroll to position [1131, 0]
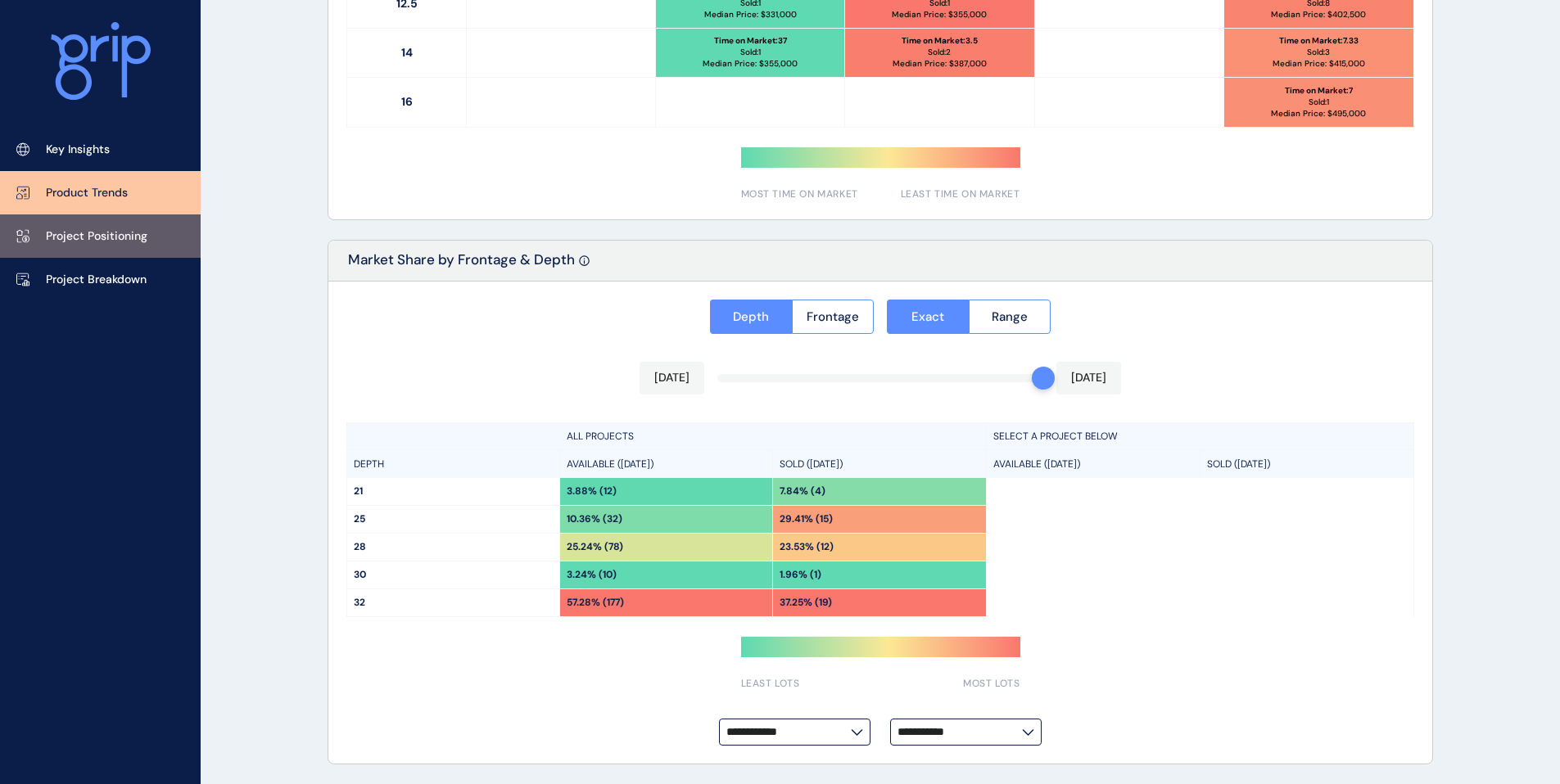
click at [66, 247] on link "Project Positioning" at bounding box center [100, 236] width 201 height 44
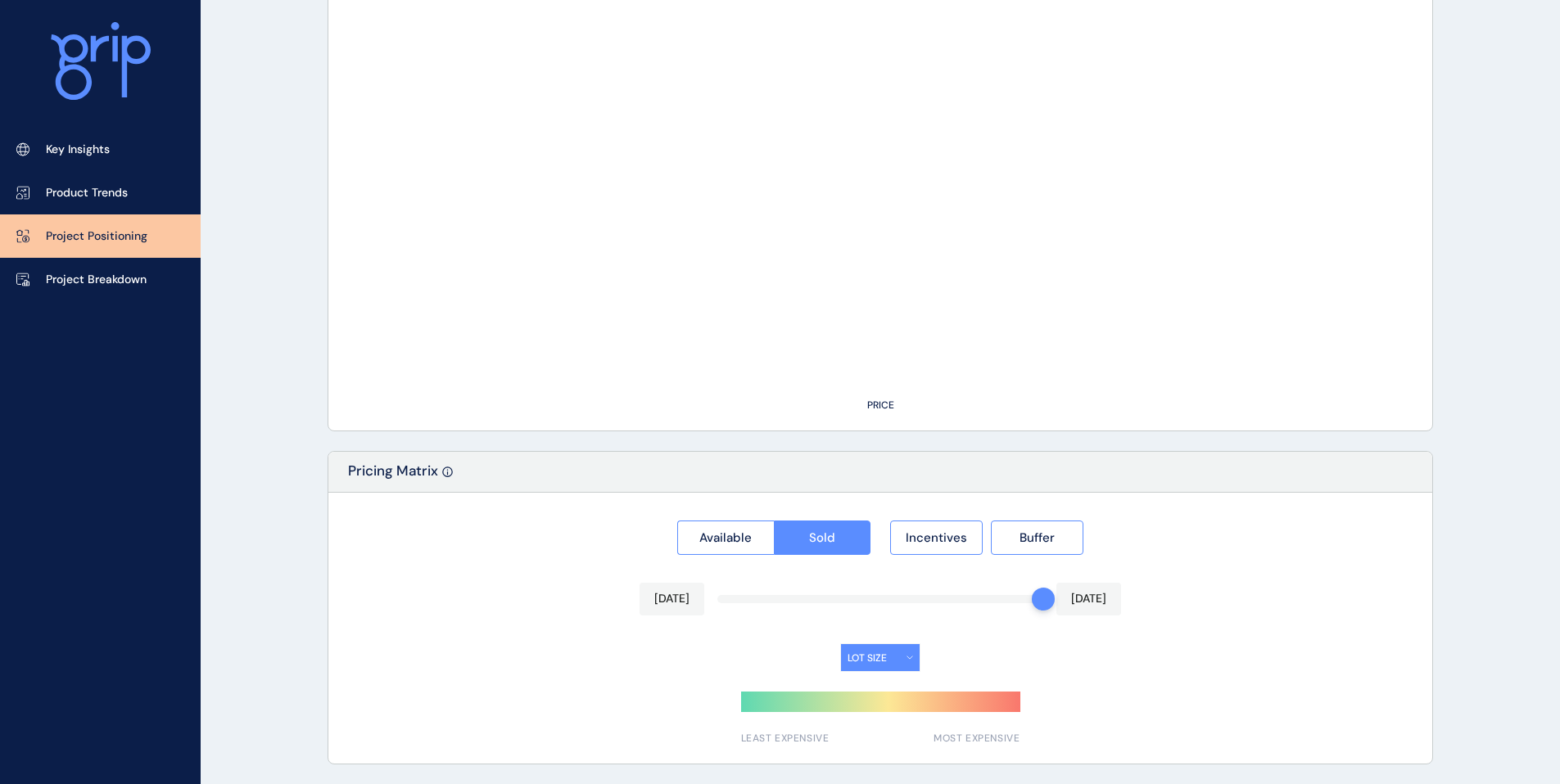
type input "****"
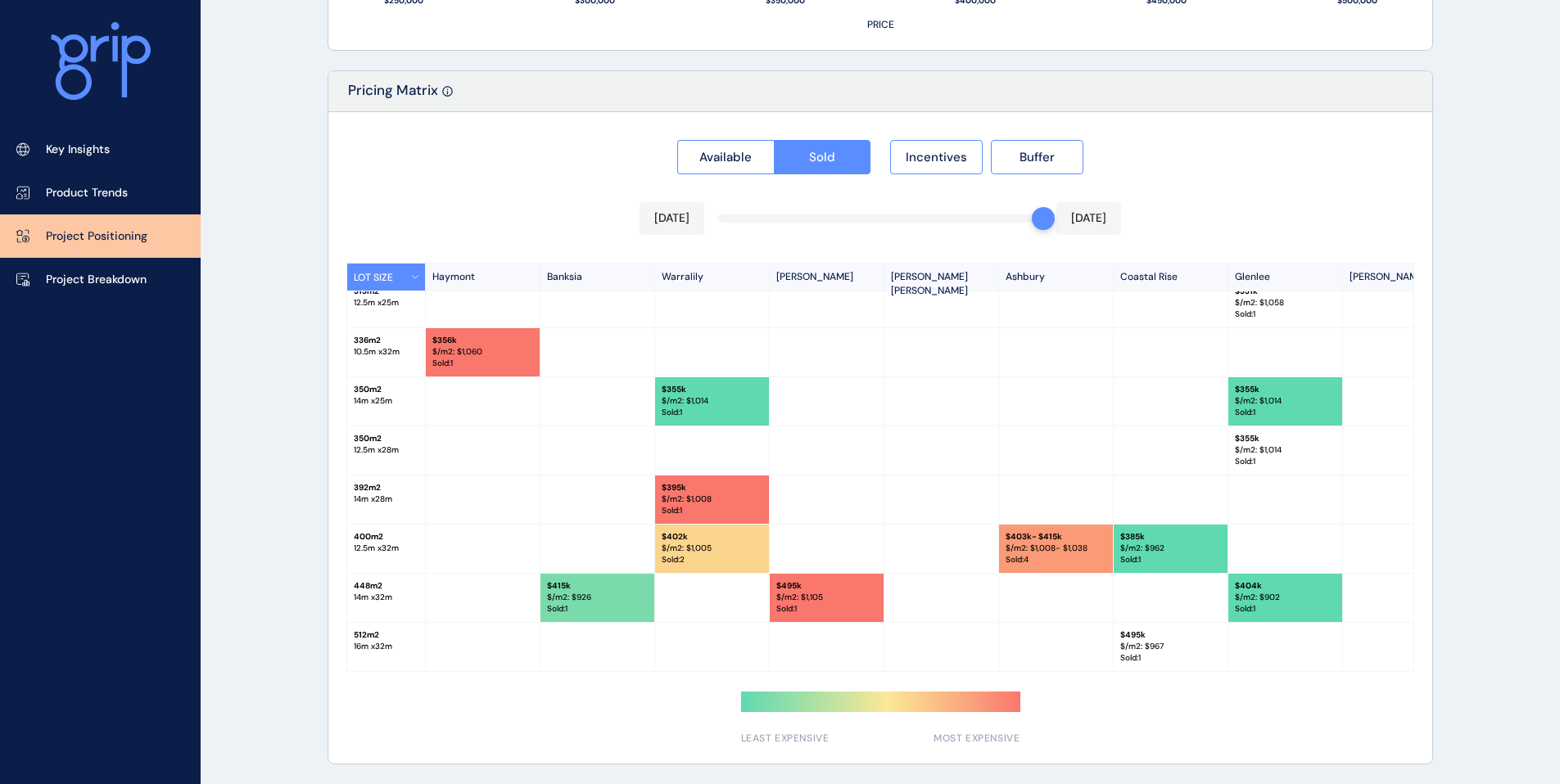
scroll to position [165, 0]
click at [147, 297] on link "Project Breakdown" at bounding box center [100, 279] width 201 height 44
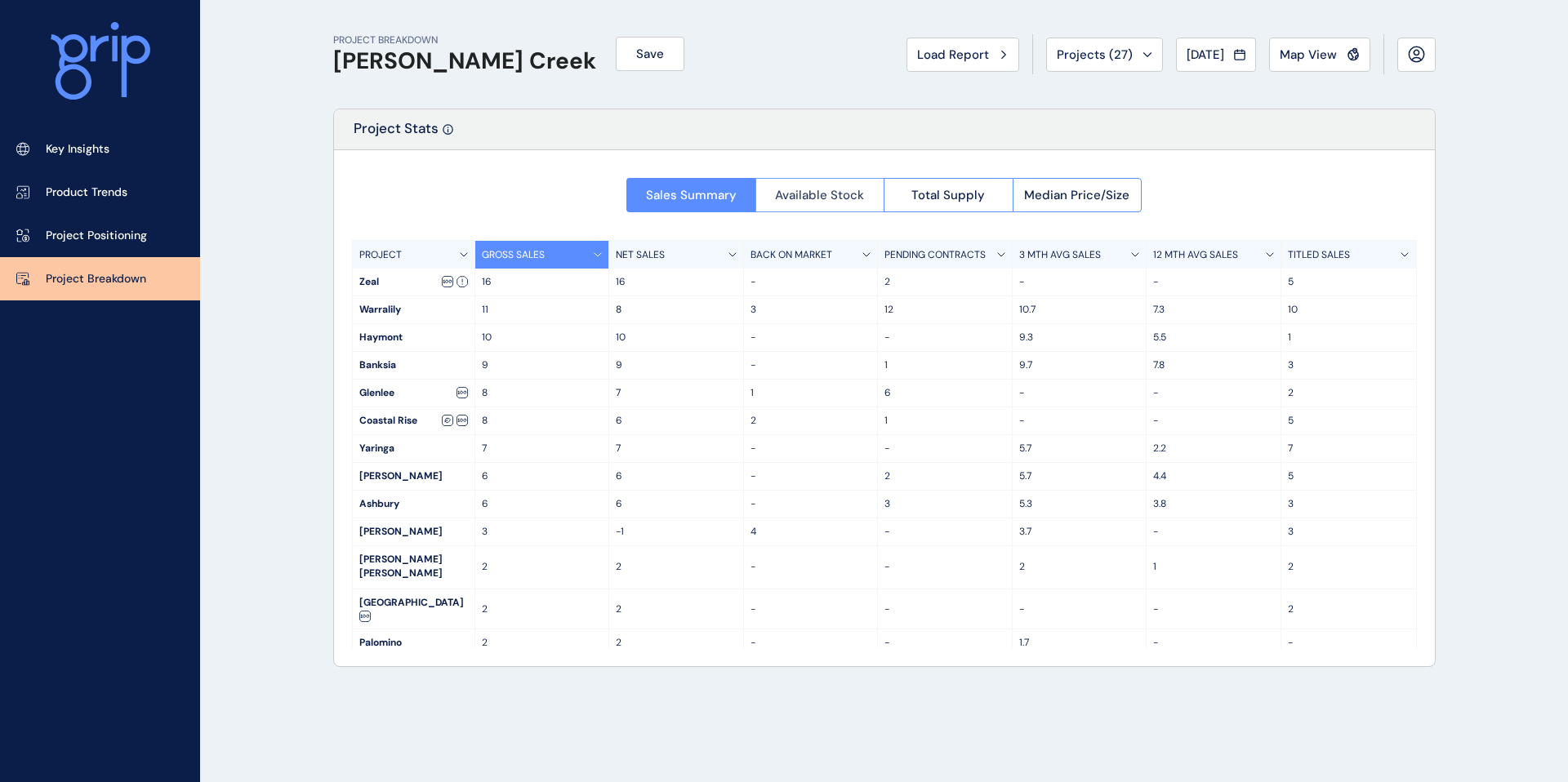
click at [819, 199] on span "Available Stock" at bounding box center [819, 195] width 89 height 17
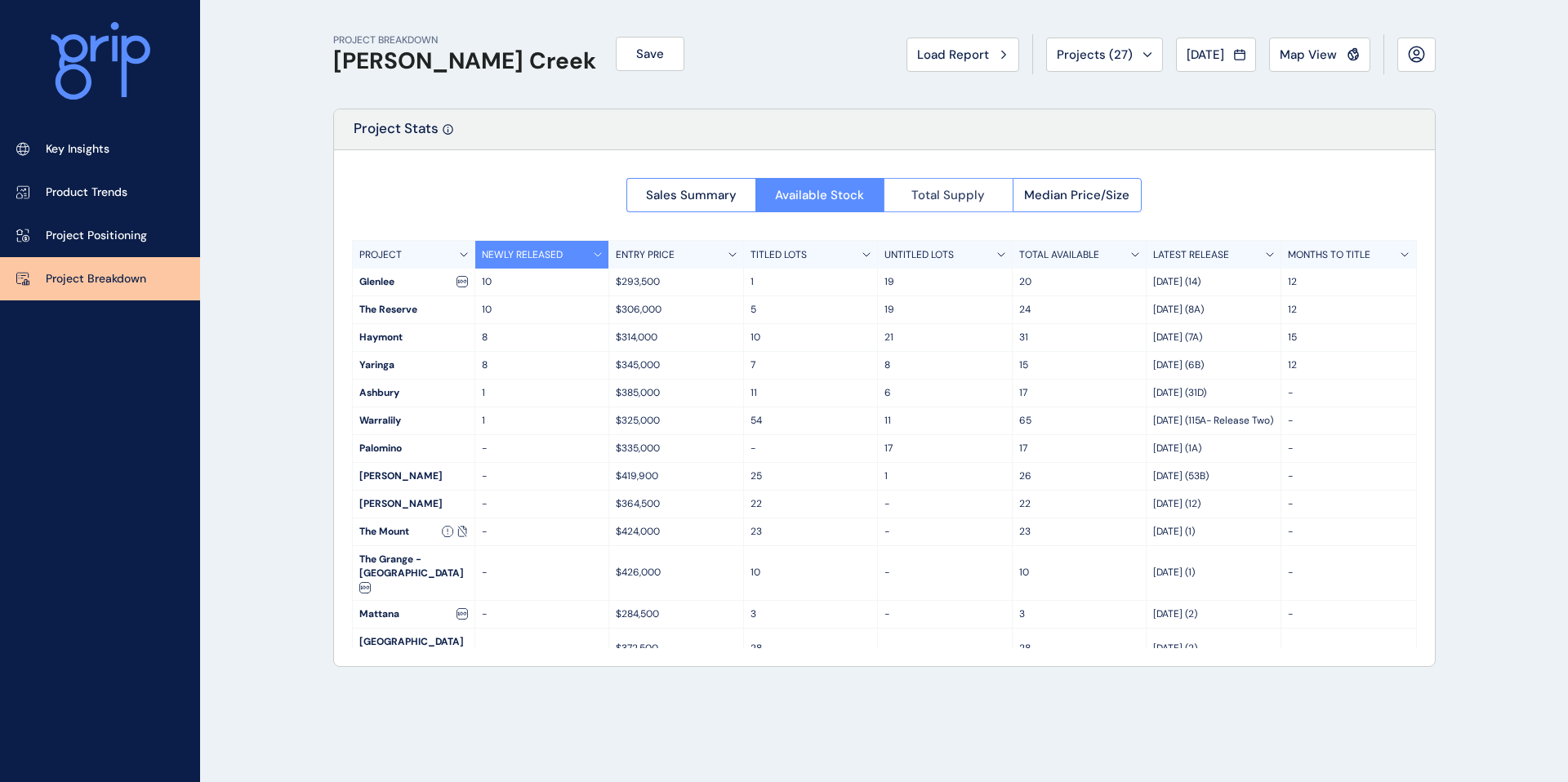
click at [910, 186] on button "Total Supply" at bounding box center [948, 194] width 129 height 34
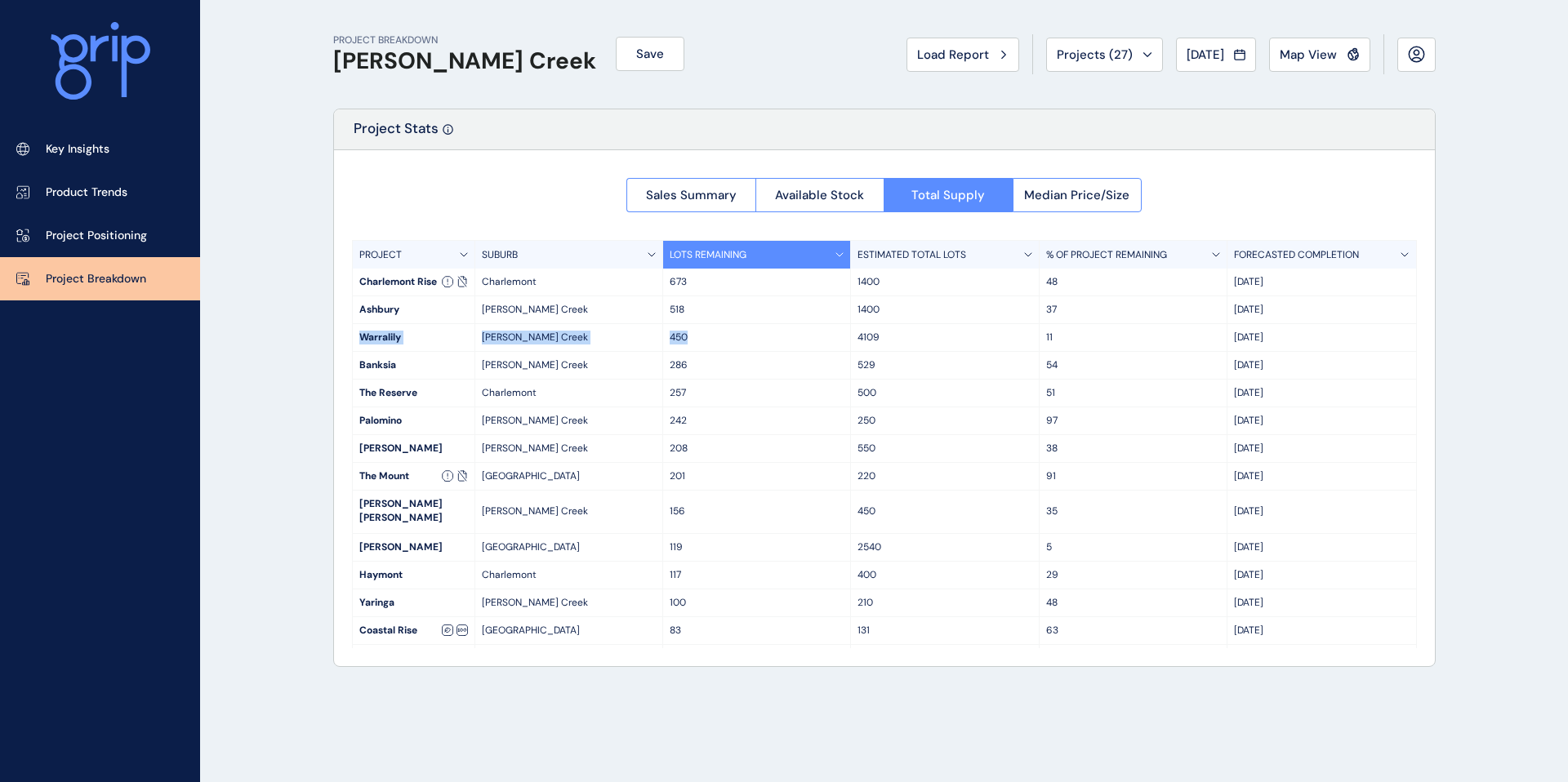
drag, startPoint x: 694, startPoint y: 343, endPoint x: 353, endPoint y: 337, distance: 341.1
click at [353, 337] on div "Warralily Armstrong Creek 450 4109 11 Mar '27" at bounding box center [885, 337] width 1064 height 28
click at [884, 356] on div "529" at bounding box center [944, 366] width 188 height 27
click at [1014, 209] on button "Median Price/Size" at bounding box center [1078, 194] width 130 height 34
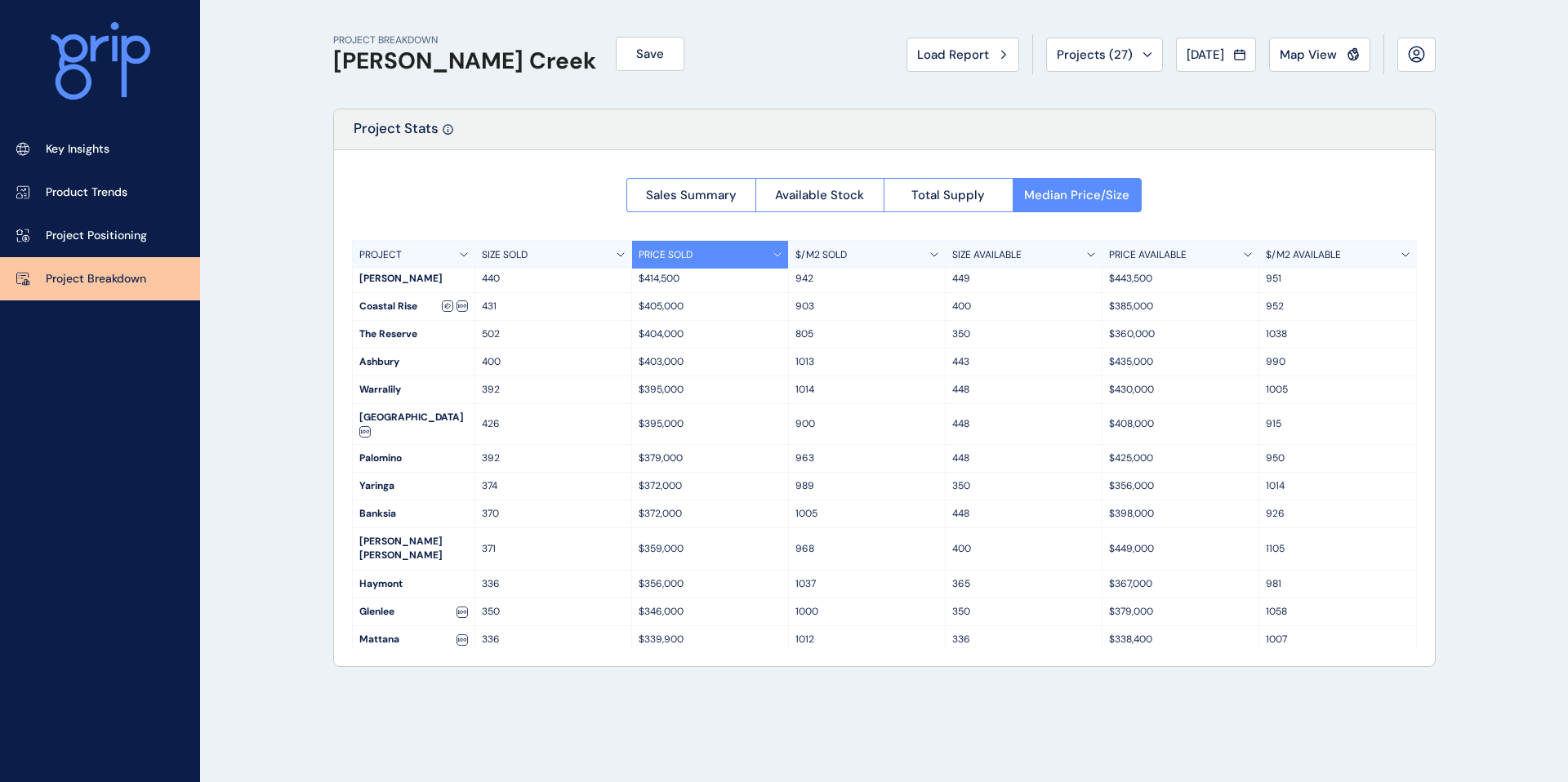
scroll to position [32, 0]
